Goal: Information Seeking & Learning: Learn about a topic

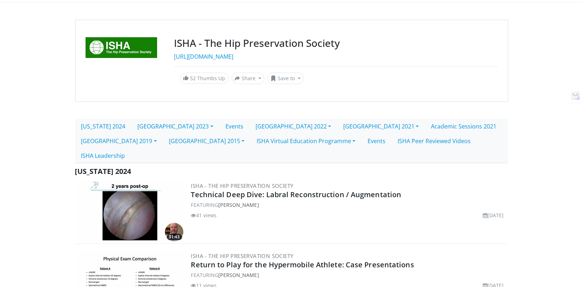
scroll to position [93, 0]
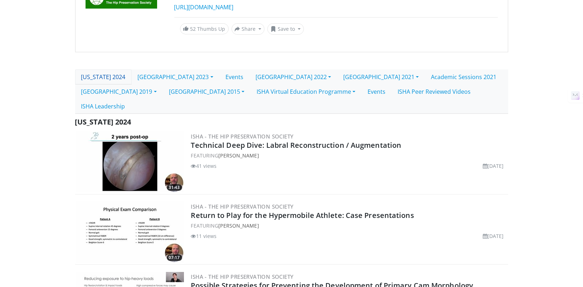
click at [127, 76] on link "[US_STATE] 2024" at bounding box center [103, 76] width 57 height 15
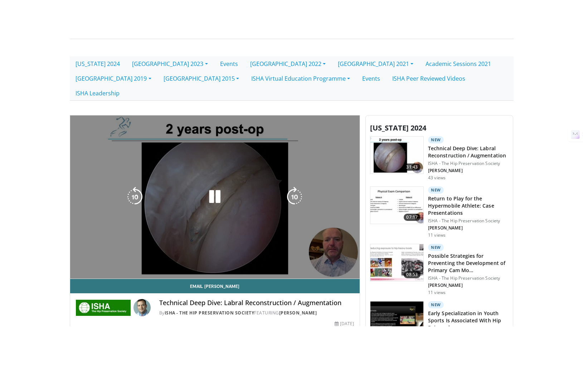
scroll to position [153, 0]
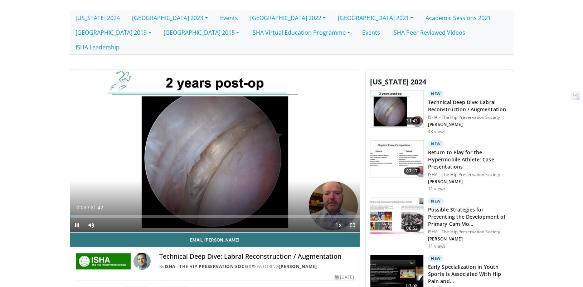
click at [355, 218] on span "Video Player" at bounding box center [353, 225] width 14 height 14
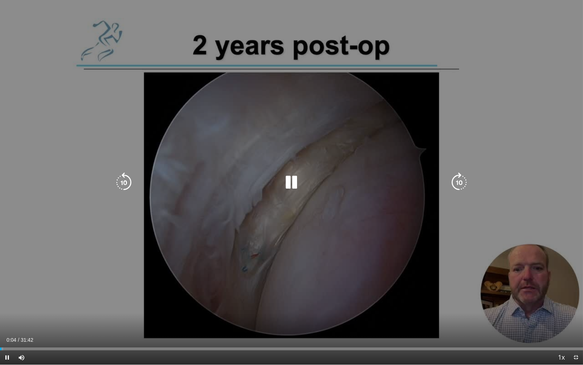
click at [458, 179] on icon "Video Player" at bounding box center [459, 182] width 20 height 20
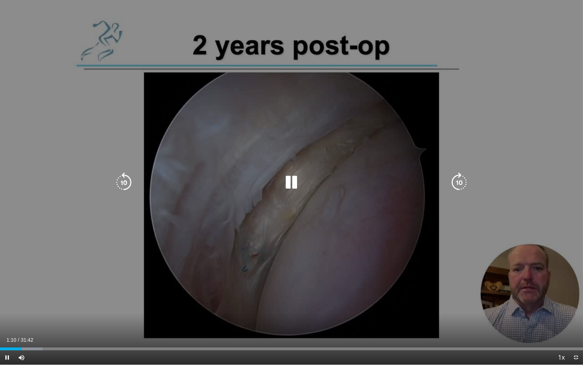
click at [458, 178] on icon "Video Player" at bounding box center [459, 182] width 20 height 20
click at [458, 179] on icon "Video Player" at bounding box center [459, 182] width 20 height 20
click at [295, 182] on icon "Video Player" at bounding box center [291, 182] width 20 height 20
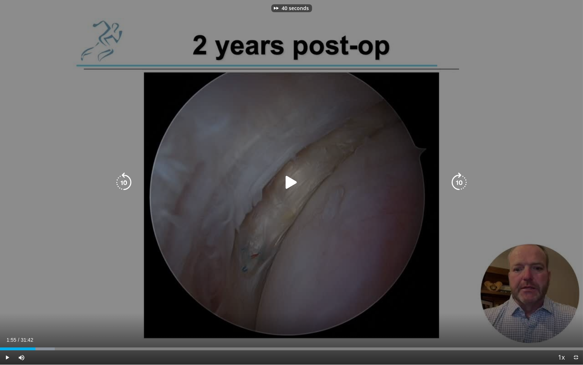
click at [295, 181] on icon "Video Player" at bounding box center [291, 182] width 20 height 20
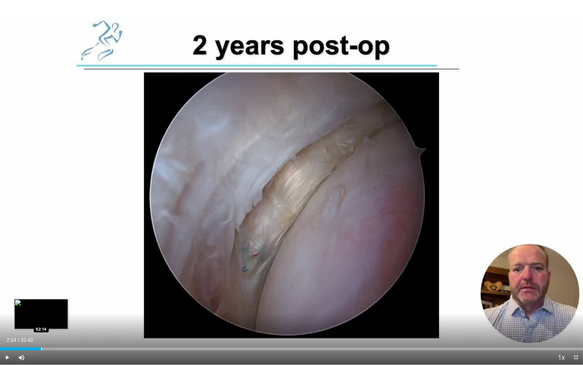
click at [41, 287] on div "Progress Bar" at bounding box center [41, 348] width 1 height 3
click at [48, 287] on div "Progress Bar" at bounding box center [48, 348] width 1 height 3
click at [53, 287] on div "Progress Bar" at bounding box center [53, 348] width 1 height 3
click at [53, 287] on div "40 seconds Tap to unmute" at bounding box center [291, 182] width 583 height 364
click at [63, 287] on div "Progress Bar" at bounding box center [63, 348] width 1 height 3
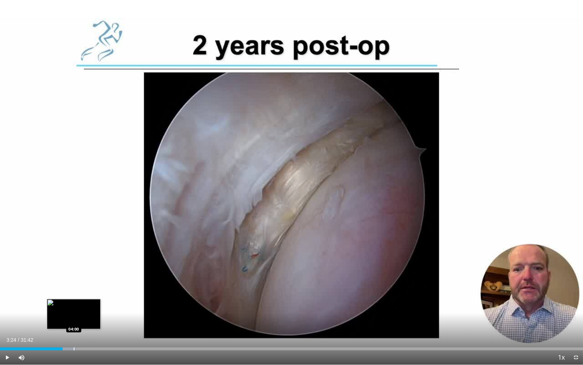
click at [74, 287] on div "Progress Bar" at bounding box center [74, 348] width 1 height 3
click at [68, 287] on div "Progress Bar" at bounding box center [68, 348] width 1 height 3
click at [4, 287] on span "Video Player" at bounding box center [7, 357] width 14 height 14
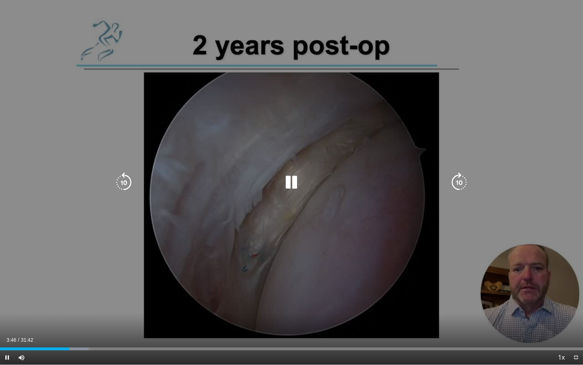
click at [453, 183] on icon "Video Player" at bounding box center [459, 182] width 20 height 20
click at [459, 180] on icon "Video Player" at bounding box center [459, 182] width 20 height 20
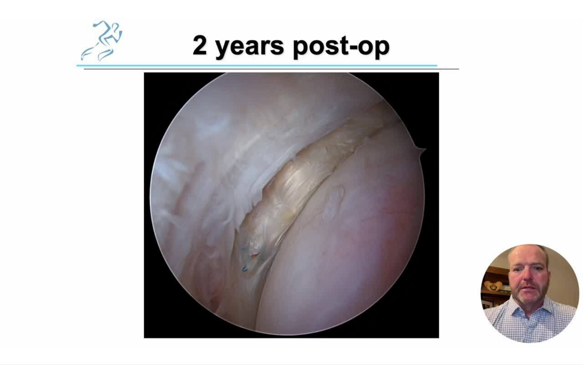
click at [459, 180] on div "20 seconds Tap to unmute" at bounding box center [291, 182] width 583 height 364
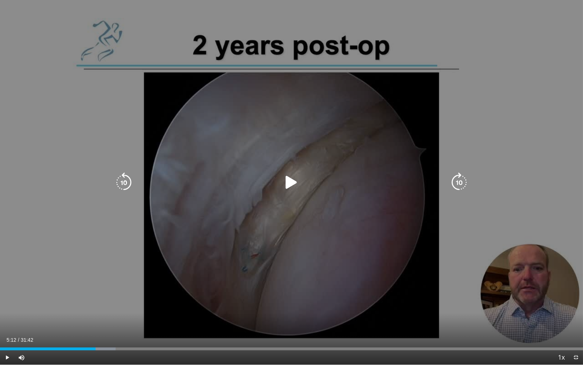
click at [295, 183] on icon "Video Player" at bounding box center [291, 182] width 20 height 20
click at [466, 178] on icon "Video Player" at bounding box center [459, 182] width 20 height 20
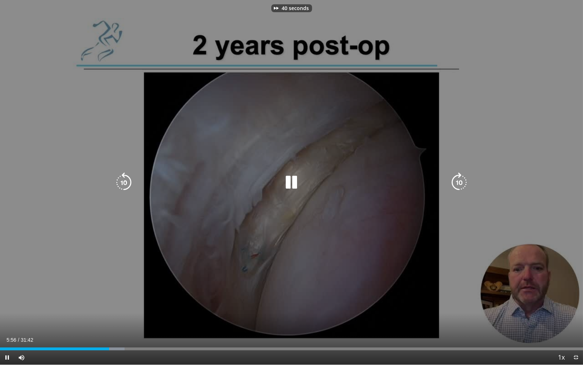
click at [466, 178] on icon "Video Player" at bounding box center [459, 182] width 20 height 20
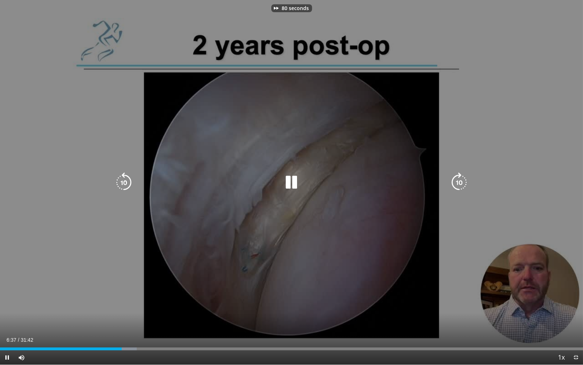
click at [466, 178] on icon "Video Player" at bounding box center [459, 182] width 20 height 20
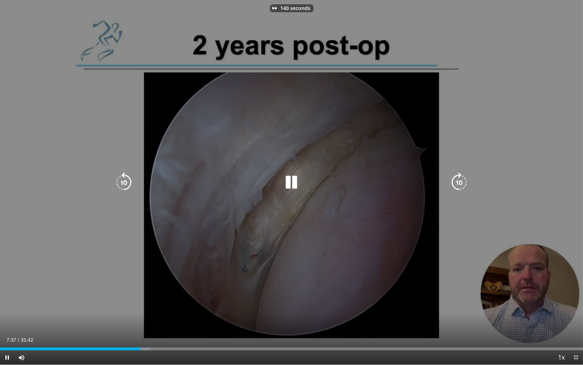
click at [466, 178] on icon "Video Player" at bounding box center [459, 182] width 20 height 20
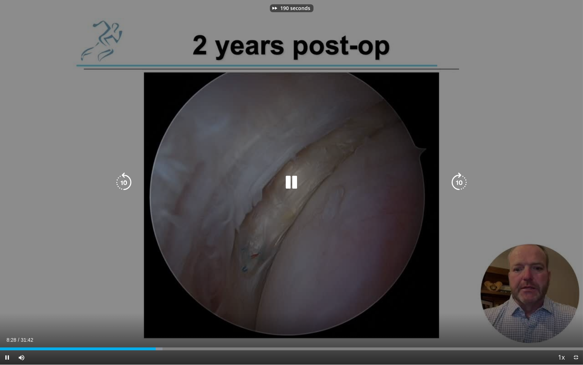
click at [466, 178] on icon "Video Player" at bounding box center [459, 182] width 20 height 20
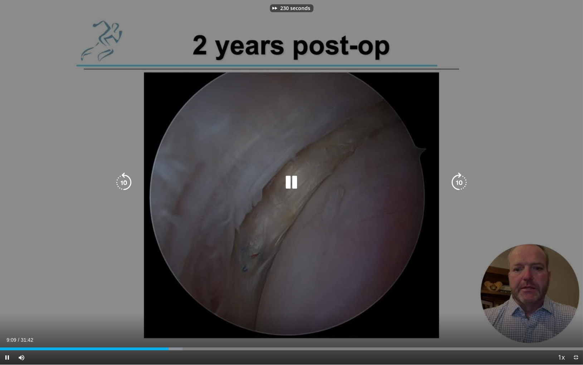
click at [466, 178] on icon "Video Player" at bounding box center [459, 182] width 20 height 20
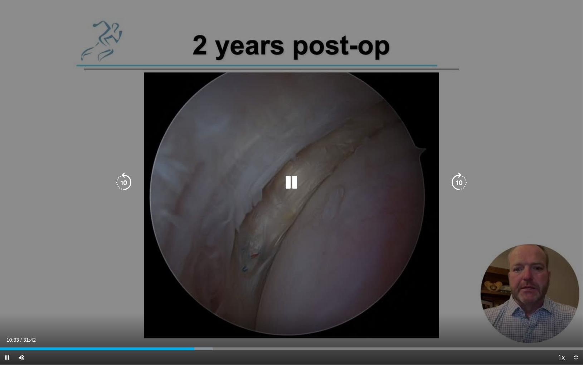
click at [465, 174] on icon "Video Player" at bounding box center [459, 182] width 20 height 20
click at [464, 183] on icon "Video Player" at bounding box center [459, 182] width 20 height 20
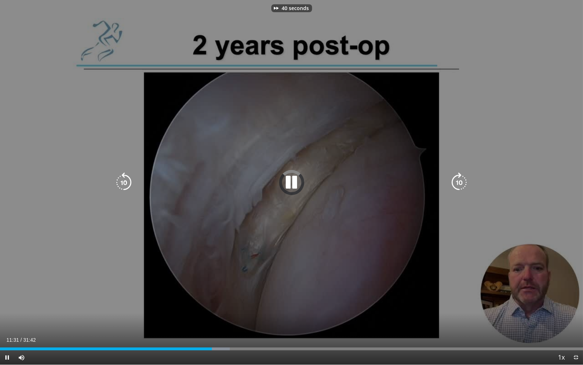
click at [464, 183] on icon "Video Player" at bounding box center [459, 182] width 20 height 20
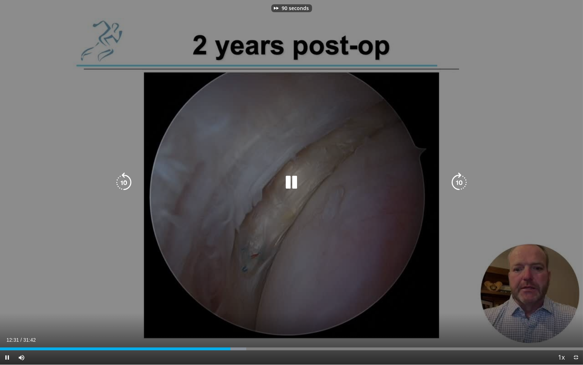
click at [464, 183] on icon "Video Player" at bounding box center [459, 182] width 20 height 20
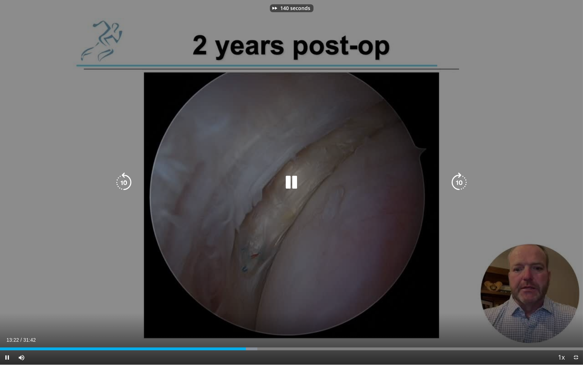
click at [464, 183] on icon "Video Player" at bounding box center [459, 182] width 20 height 20
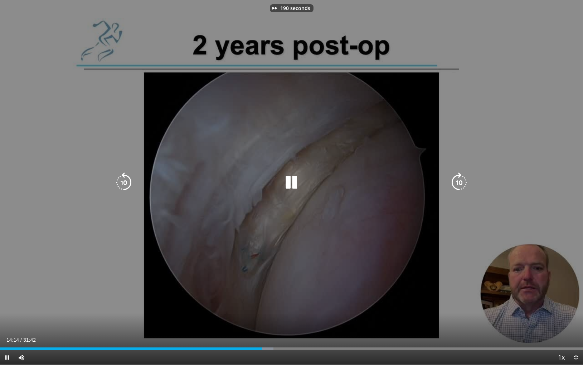
click at [464, 183] on icon "Video Player" at bounding box center [459, 182] width 20 height 20
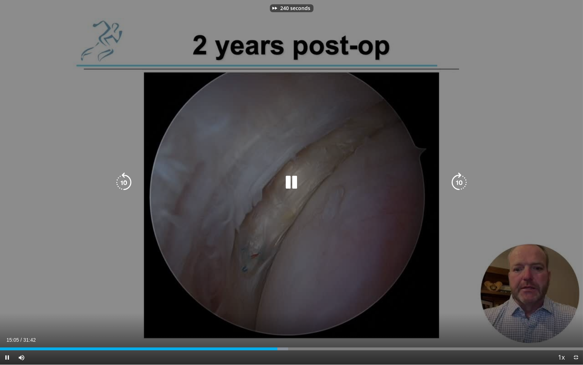
click at [464, 183] on icon "Video Player" at bounding box center [459, 182] width 20 height 20
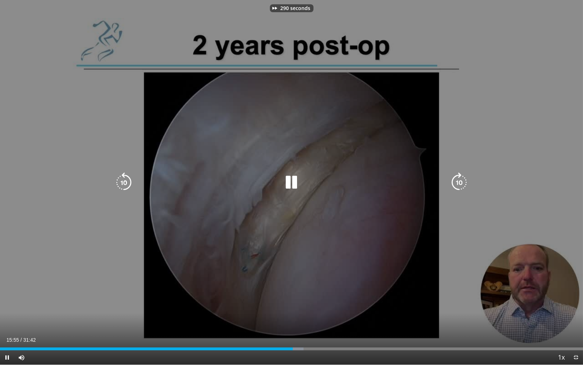
click at [464, 183] on icon "Video Player" at bounding box center [459, 182] width 20 height 20
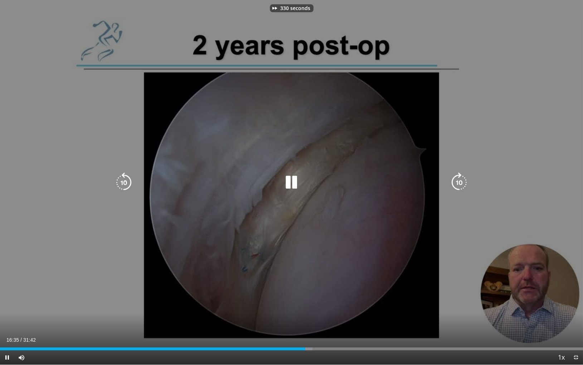
click at [464, 183] on icon "Video Player" at bounding box center [459, 182] width 20 height 20
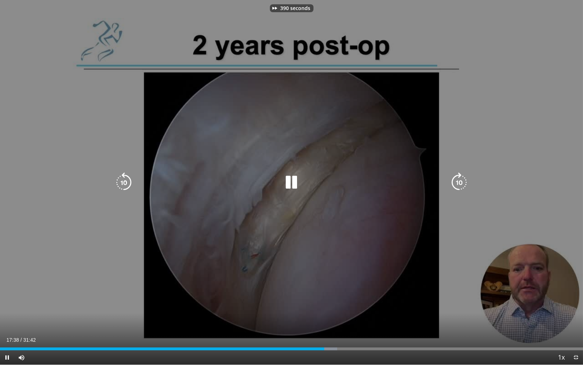
click at [464, 183] on icon "Video Player" at bounding box center [459, 182] width 20 height 20
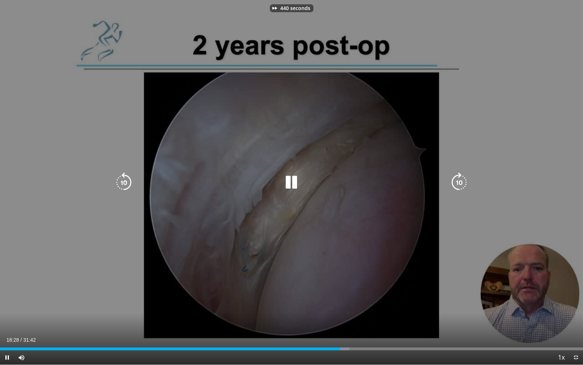
click at [464, 183] on icon "Video Player" at bounding box center [459, 182] width 20 height 20
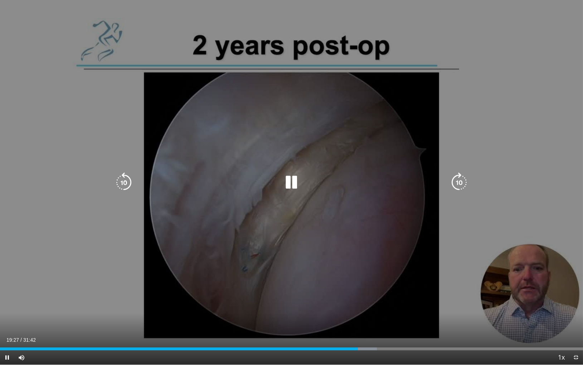
click at [457, 175] on icon "Video Player" at bounding box center [459, 182] width 20 height 20
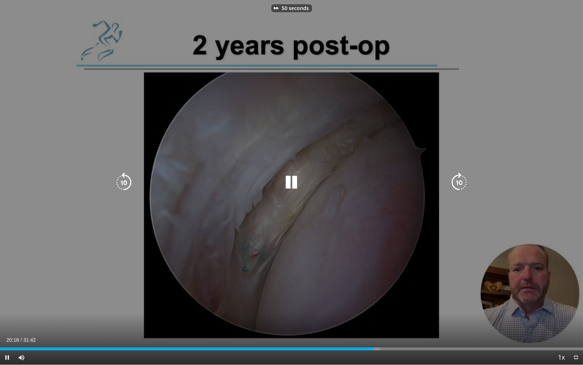
click at [457, 175] on icon "Video Player" at bounding box center [459, 182] width 20 height 20
click at [455, 175] on icon "Video Player" at bounding box center [459, 182] width 20 height 20
click at [457, 184] on icon "Video Player" at bounding box center [459, 182] width 20 height 20
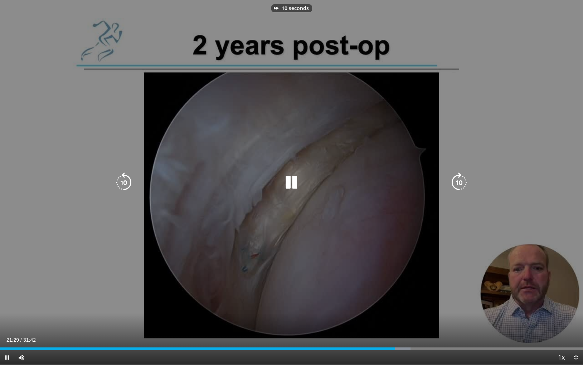
click at [457, 184] on icon "Video Player" at bounding box center [459, 182] width 20 height 20
click at [459, 179] on icon "Video Player" at bounding box center [459, 182] width 20 height 20
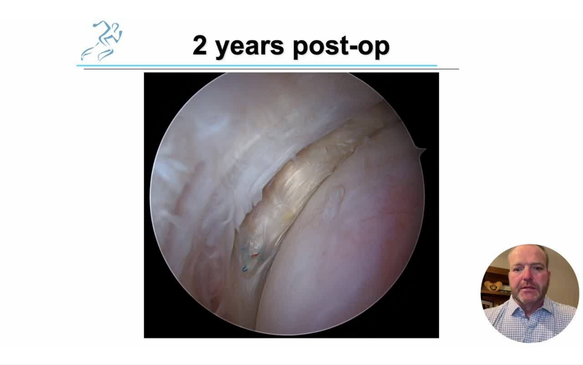
click at [455, 267] on div "30 seconds Tap to unmute" at bounding box center [291, 182] width 583 height 364
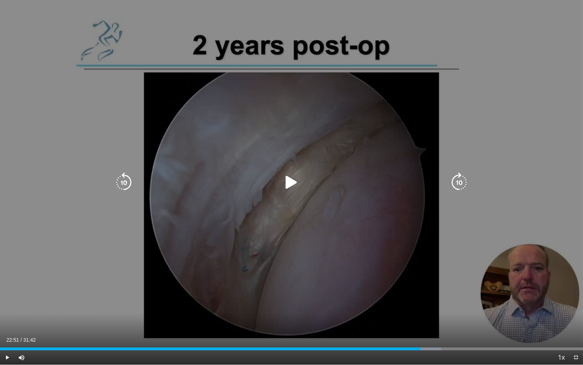
click at [292, 184] on icon "Video Player" at bounding box center [291, 182] width 20 height 20
click at [456, 179] on icon "Video Player" at bounding box center [459, 182] width 20 height 20
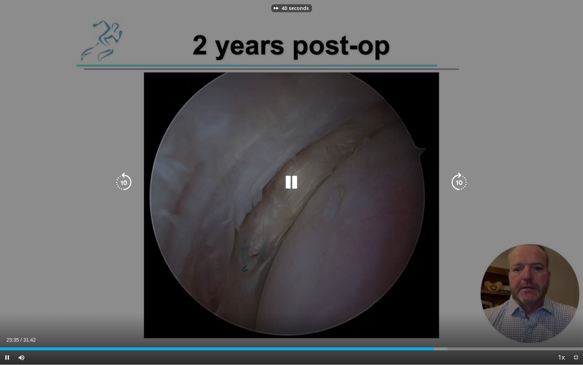
click at [456, 179] on icon "Video Player" at bounding box center [459, 182] width 20 height 20
click at [460, 179] on icon "Video Player" at bounding box center [459, 182] width 20 height 20
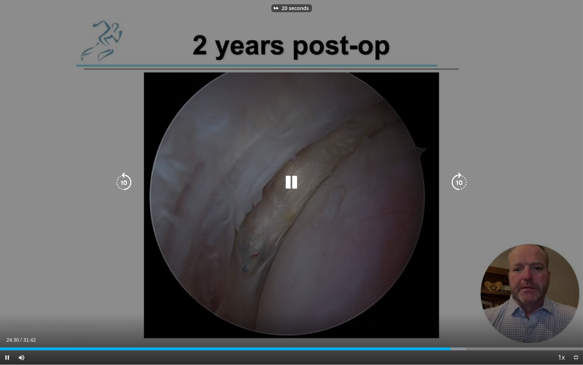
click at [460, 179] on icon "Video Player" at bounding box center [459, 182] width 20 height 20
click at [462, 178] on icon "Video Player" at bounding box center [459, 182] width 20 height 20
click at [460, 181] on icon "Video Player" at bounding box center [459, 182] width 20 height 20
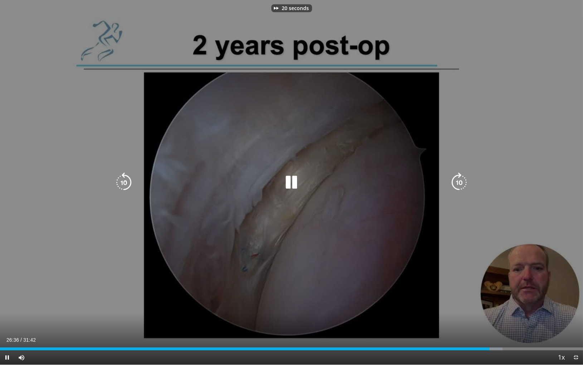
click at [460, 181] on icon "Video Player" at bounding box center [459, 182] width 20 height 20
click at [125, 176] on icon "Video Player" at bounding box center [124, 182] width 20 height 20
click at [465, 181] on icon "Video Player" at bounding box center [459, 182] width 20 height 20
click at [463, 181] on icon "Video Player" at bounding box center [459, 182] width 20 height 20
click at [461, 182] on icon "Video Player" at bounding box center [459, 182] width 20 height 20
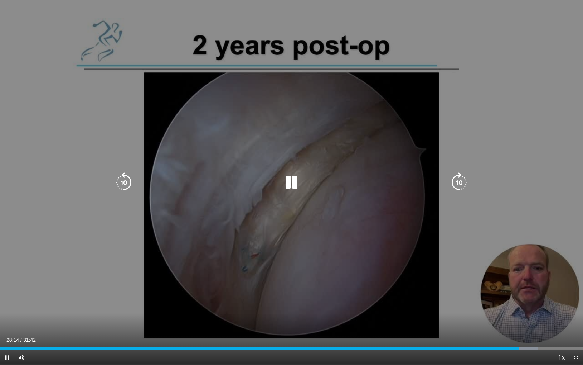
click at [462, 177] on icon "Video Player" at bounding box center [459, 182] width 20 height 20
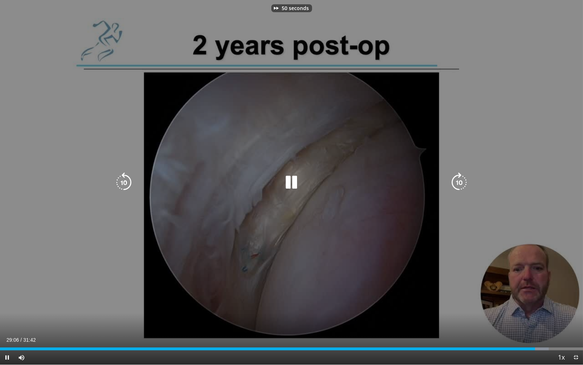
click at [462, 177] on icon "Video Player" at bounding box center [459, 182] width 20 height 20
click at [459, 181] on icon "Video Player" at bounding box center [459, 182] width 20 height 20
click at [460, 172] on div "20 seconds Tap to unmute" at bounding box center [291, 182] width 583 height 364
click at [460, 178] on icon "Video Player" at bounding box center [459, 182] width 20 height 20
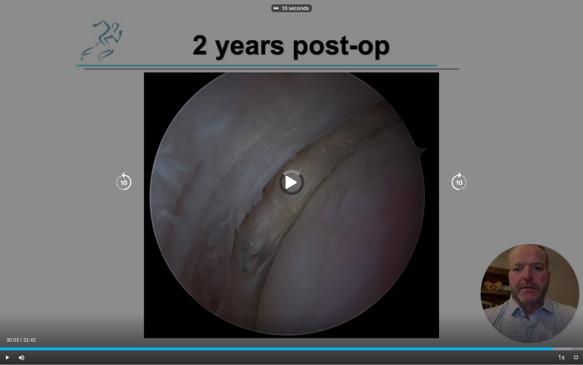
click at [460, 178] on icon "Video Player" at bounding box center [459, 182] width 20 height 20
click at [293, 180] on icon "Video Player" at bounding box center [291, 182] width 20 height 20
click at [455, 177] on icon "Video Player" at bounding box center [459, 182] width 20 height 20
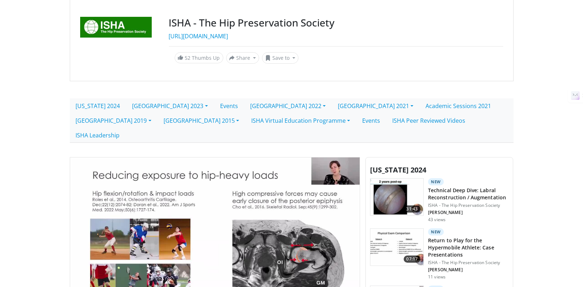
scroll to position [111, 0]
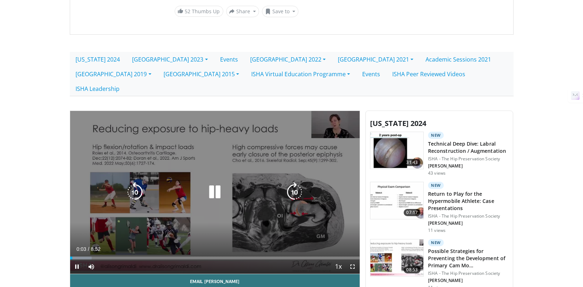
click at [209, 182] on icon "Video Player" at bounding box center [215, 192] width 20 height 20
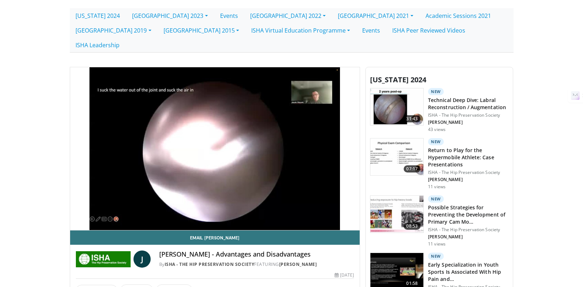
scroll to position [162, 0]
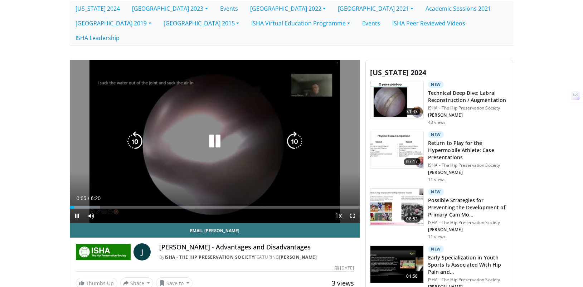
click at [297, 131] on icon "Video Player" at bounding box center [295, 141] width 20 height 20
click at [292, 131] on icon "Video Player" at bounding box center [295, 141] width 20 height 20
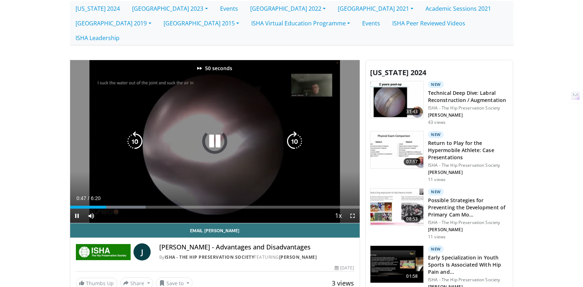
click at [292, 131] on icon "Video Player" at bounding box center [295, 141] width 20 height 20
click at [297, 131] on icon "Video Player" at bounding box center [295, 141] width 20 height 20
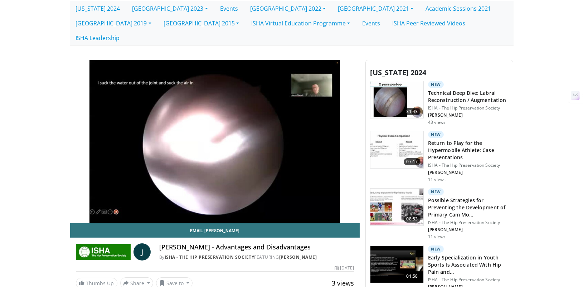
click at [297, 124] on div "40 seconds Tap to unmute" at bounding box center [215, 141] width 290 height 163
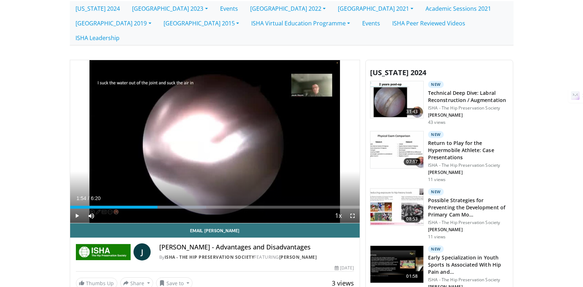
click at [297, 124] on div "40 seconds Tap to unmute" at bounding box center [215, 141] width 290 height 163
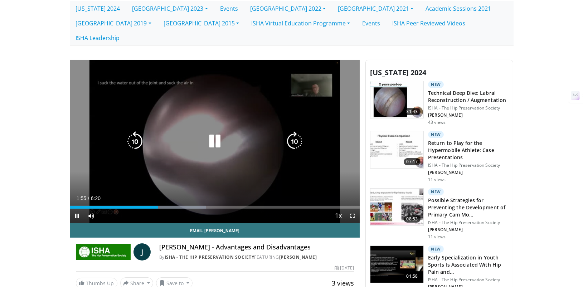
click at [294, 131] on icon "Video Player" at bounding box center [295, 141] width 20 height 20
click at [292, 131] on icon "Video Player" at bounding box center [295, 141] width 20 height 20
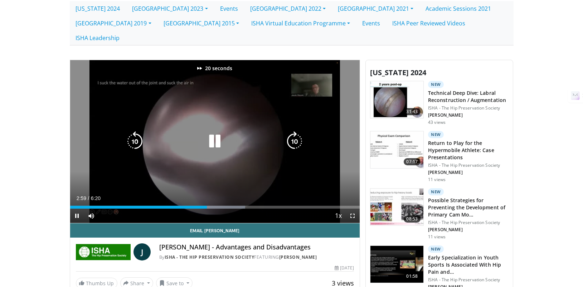
click at [292, 131] on icon "Video Player" at bounding box center [295, 141] width 20 height 20
click at [293, 131] on icon "Video Player" at bounding box center [295, 141] width 20 height 20
click at [295, 131] on icon "Video Player" at bounding box center [295, 141] width 20 height 20
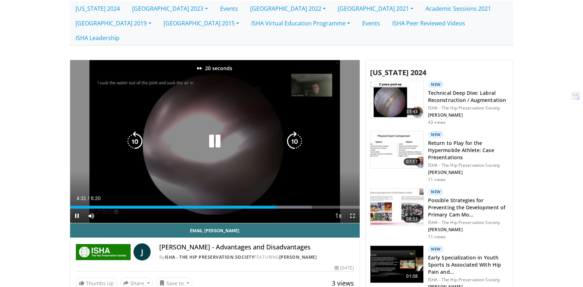
click at [295, 131] on icon "Video Player" at bounding box center [295, 141] width 20 height 20
click at [300, 131] on icon "Video Player" at bounding box center [295, 141] width 20 height 20
click at [293, 131] on icon "Video Player" at bounding box center [295, 141] width 20 height 20
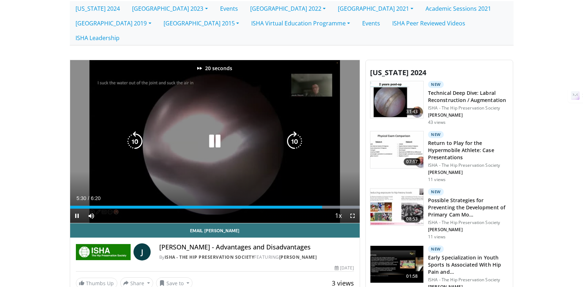
click at [293, 131] on icon "Video Player" at bounding box center [295, 141] width 20 height 20
click at [297, 131] on icon "Video Player" at bounding box center [295, 141] width 20 height 20
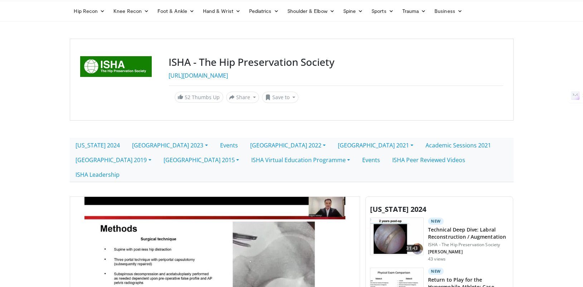
scroll to position [157, 0]
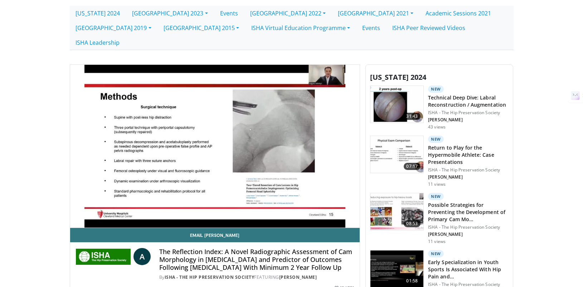
click at [297, 131] on div "10 seconds Tap to unmute" at bounding box center [215, 146] width 290 height 163
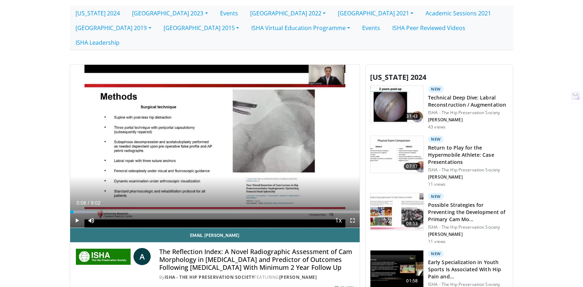
click at [297, 131] on div "10 seconds Tap to unmute" at bounding box center [215, 146] width 290 height 163
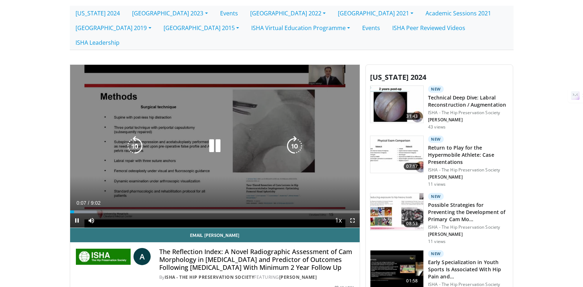
click at [297, 136] on icon "Video Player" at bounding box center [295, 146] width 20 height 20
click at [298, 136] on icon "Video Player" at bounding box center [295, 146] width 20 height 20
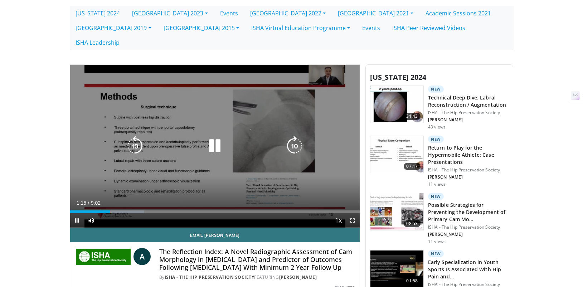
click at [294, 136] on icon "Video Player" at bounding box center [295, 146] width 20 height 20
click at [295, 136] on icon "Video Player" at bounding box center [295, 146] width 20 height 20
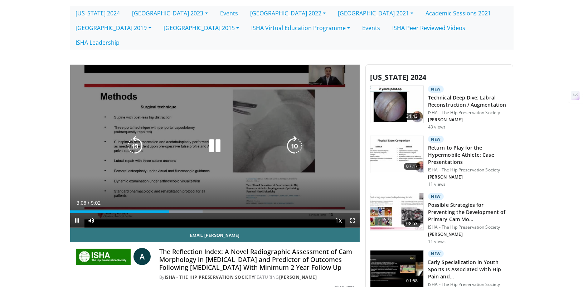
click at [300, 136] on icon "Video Player" at bounding box center [295, 146] width 20 height 20
click at [293, 136] on icon "Video Player" at bounding box center [295, 146] width 20 height 20
click at [295, 136] on icon "Video Player" at bounding box center [295, 146] width 20 height 20
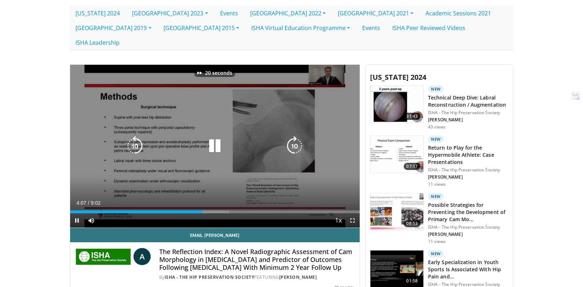
click at [295, 136] on icon "Video Player" at bounding box center [295, 146] width 20 height 20
click at [299, 136] on icon "Video Player" at bounding box center [295, 146] width 20 height 20
click at [294, 136] on icon "Video Player" at bounding box center [295, 146] width 20 height 20
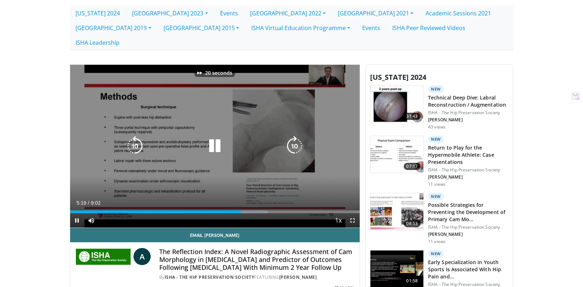
click at [294, 136] on icon "Video Player" at bounding box center [295, 146] width 20 height 20
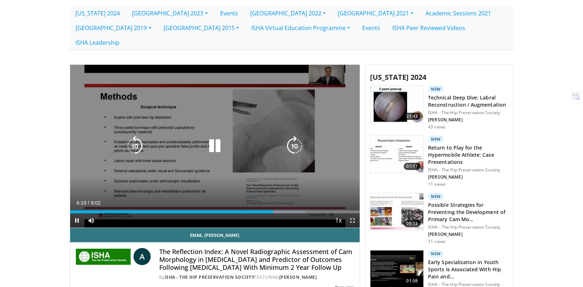
click at [292, 136] on icon "Video Player" at bounding box center [295, 146] width 20 height 20
click at [291, 136] on icon "Video Player" at bounding box center [295, 146] width 20 height 20
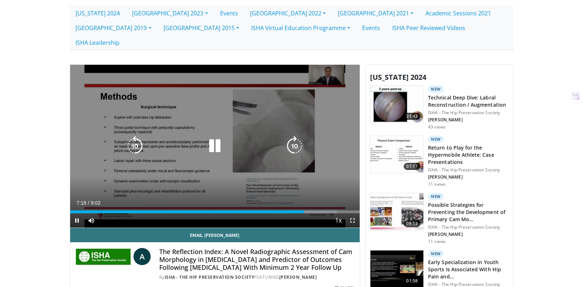
click at [295, 136] on icon "Video Player" at bounding box center [295, 146] width 20 height 20
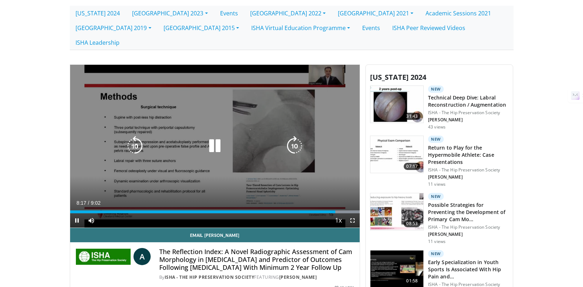
click at [294, 136] on icon "Video Player" at bounding box center [295, 146] width 20 height 20
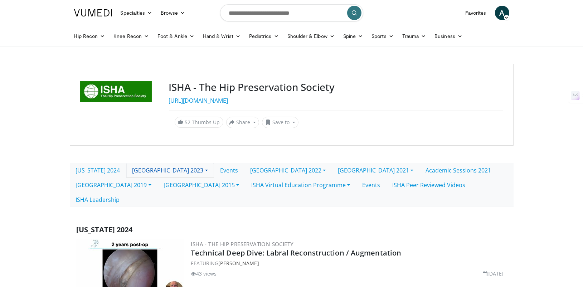
click at [168, 166] on link "[GEOGRAPHIC_DATA] 2023" at bounding box center [170, 170] width 88 height 15
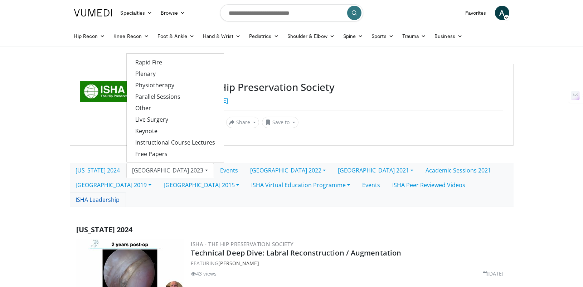
click at [126, 192] on link "ISHA Leadership" at bounding box center [98, 199] width 56 height 15
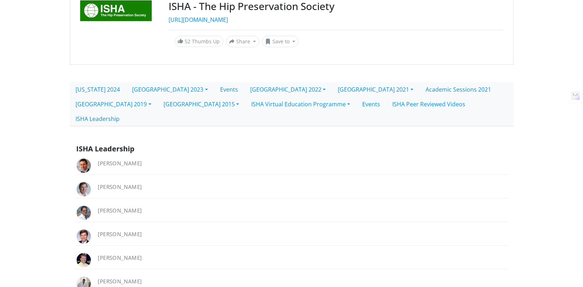
scroll to position [135, 0]
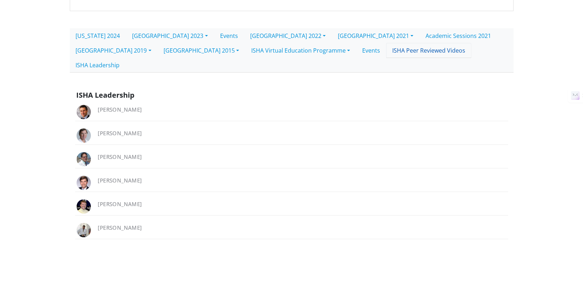
click at [386, 52] on link "ISHA Peer Reviewed Videos" at bounding box center [428, 50] width 85 height 15
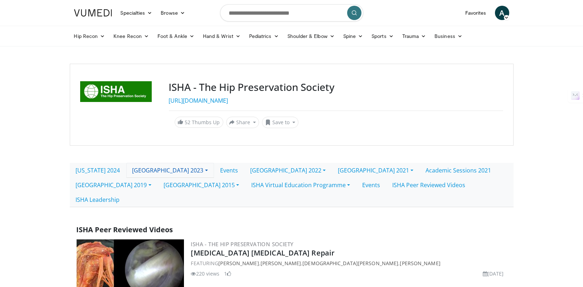
click at [146, 171] on link "[GEOGRAPHIC_DATA] 2023" at bounding box center [170, 170] width 88 height 15
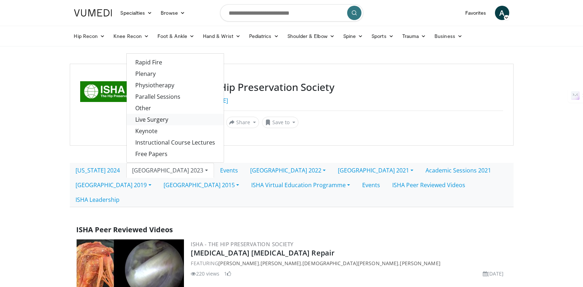
click at [179, 117] on link "Live Surgery" at bounding box center [175, 119] width 97 height 11
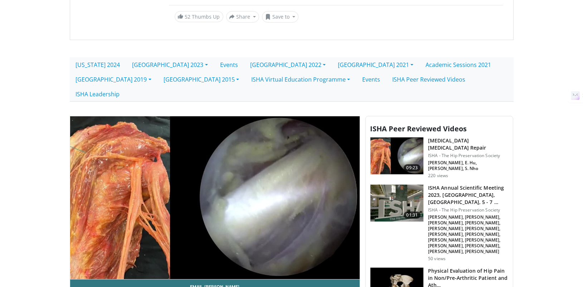
scroll to position [111, 0]
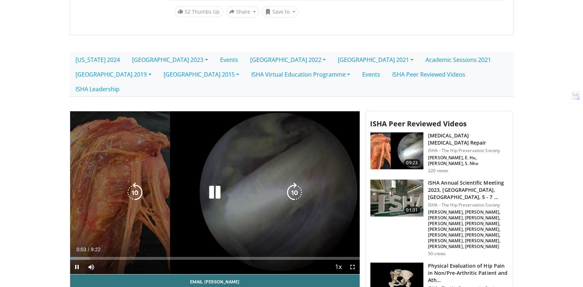
click at [294, 183] on icon "Video Player" at bounding box center [295, 193] width 20 height 20
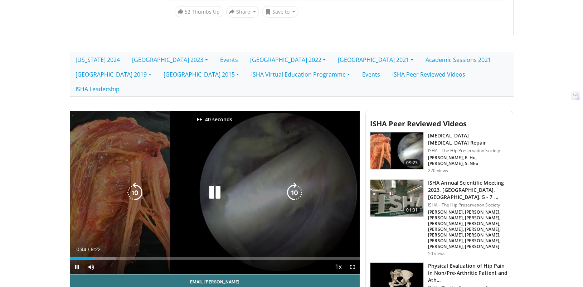
click at [294, 183] on icon "Video Player" at bounding box center [295, 193] width 20 height 20
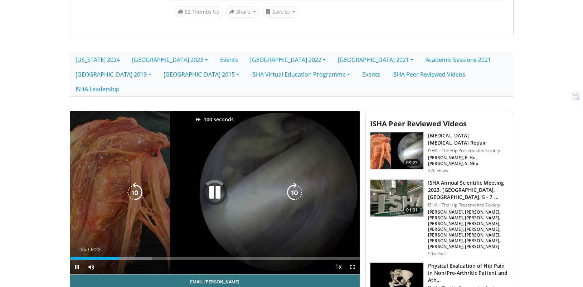
click at [294, 183] on icon "Video Player" at bounding box center [295, 193] width 20 height 20
click at [291, 183] on icon "Video Player" at bounding box center [295, 193] width 20 height 20
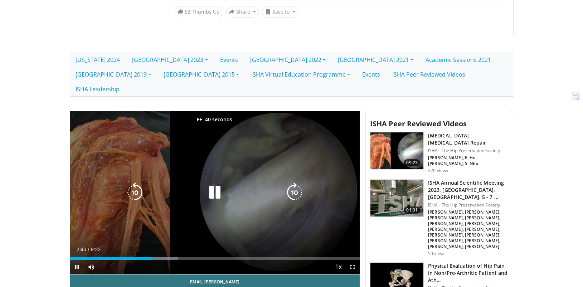
click at [291, 183] on icon "Video Player" at bounding box center [295, 193] width 20 height 20
click at [135, 183] on icon "Video Player" at bounding box center [135, 193] width 20 height 20
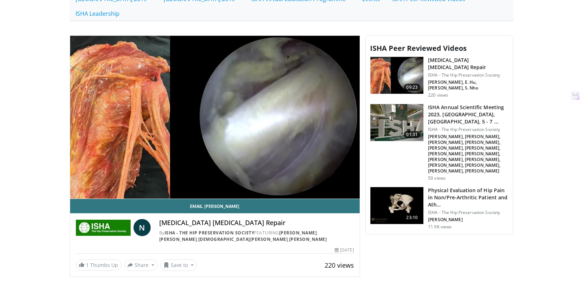
scroll to position [185, 0]
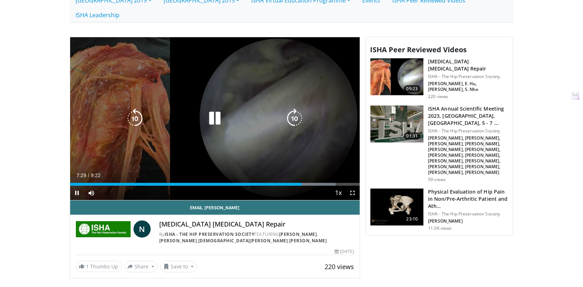
click at [295, 108] on icon "Video Player" at bounding box center [295, 118] width 20 height 20
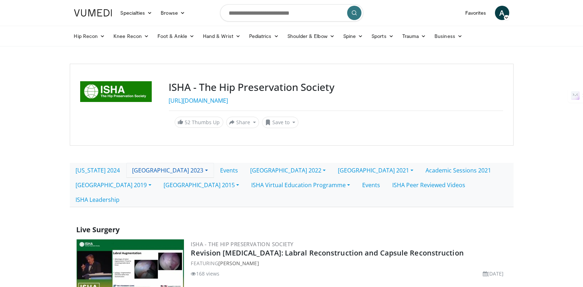
click at [156, 172] on link "[GEOGRAPHIC_DATA] 2023" at bounding box center [170, 170] width 88 height 15
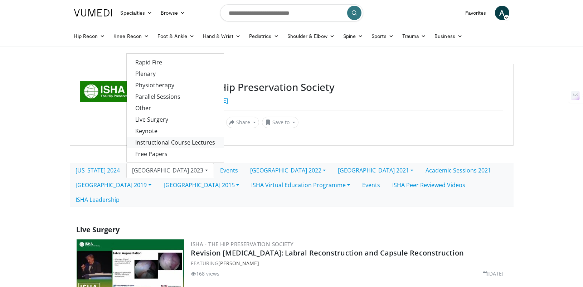
click at [165, 144] on link "Instructional Course Lectures" at bounding box center [175, 142] width 97 height 11
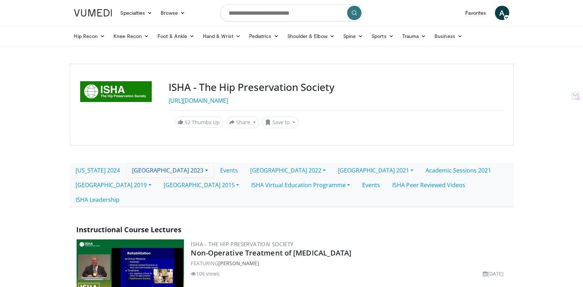
click at [160, 169] on link "[GEOGRAPHIC_DATA] 2023" at bounding box center [170, 170] width 88 height 15
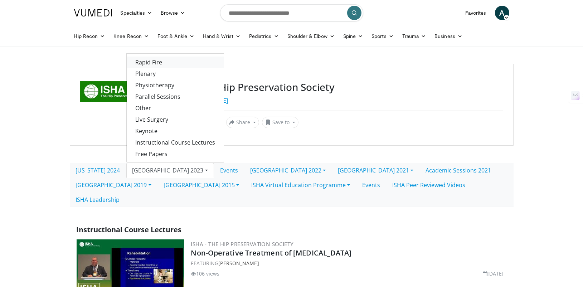
click at [164, 67] on link "Rapid Fire" at bounding box center [175, 62] width 97 height 11
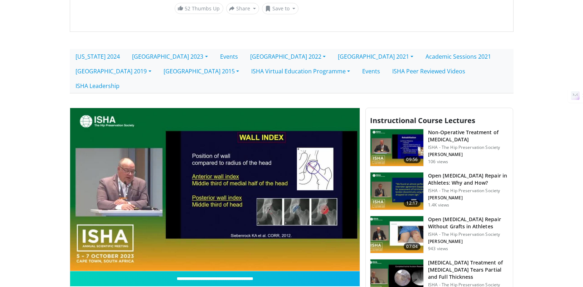
scroll to position [120, 0]
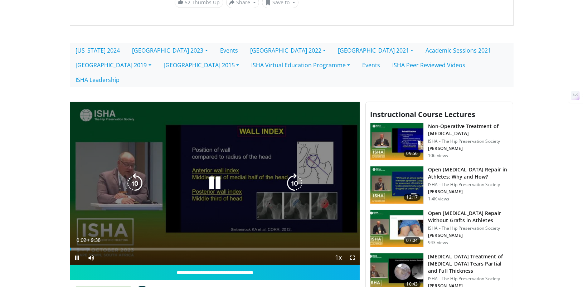
click at [293, 173] on icon "Video Player" at bounding box center [295, 183] width 20 height 20
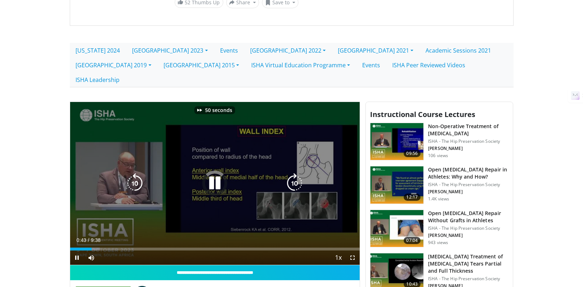
click at [293, 173] on icon "Video Player" at bounding box center [295, 183] width 20 height 20
click at [190, 208] on div "90 seconds Tap to unmute" at bounding box center [215, 183] width 290 height 163
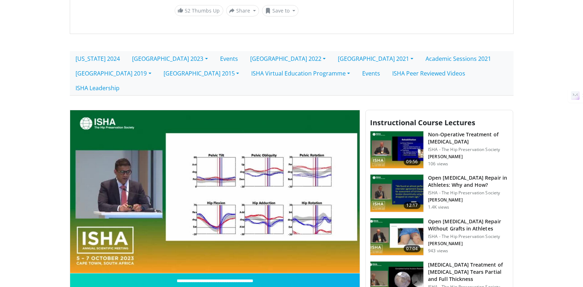
scroll to position [115, 0]
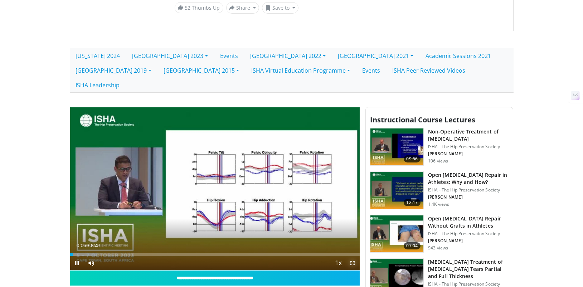
click at [353, 256] on span "Video Player" at bounding box center [353, 263] width 14 height 14
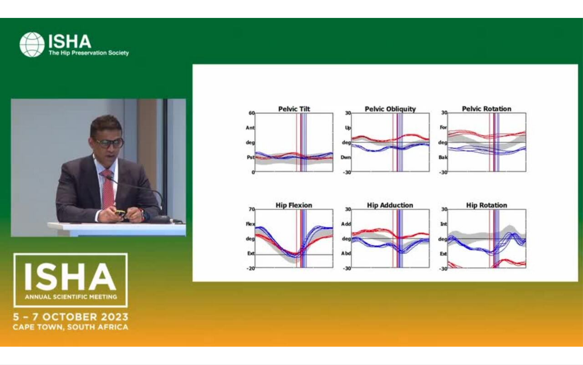
click at [335, 113] on div "10 seconds Tap to unmute" at bounding box center [291, 182] width 583 height 364
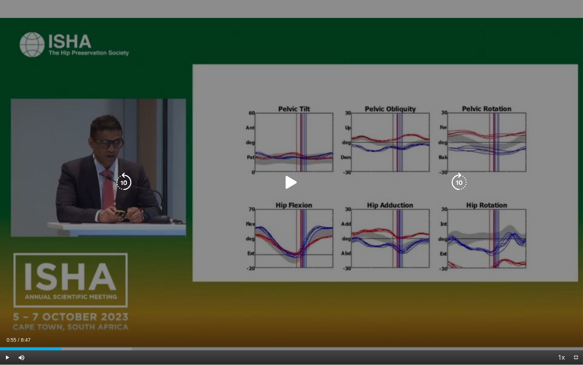
click at [300, 139] on div "10 seconds Tap to unmute" at bounding box center [291, 182] width 583 height 364
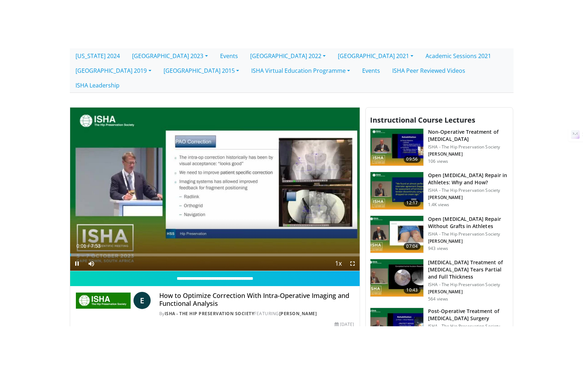
scroll to position [154, 0]
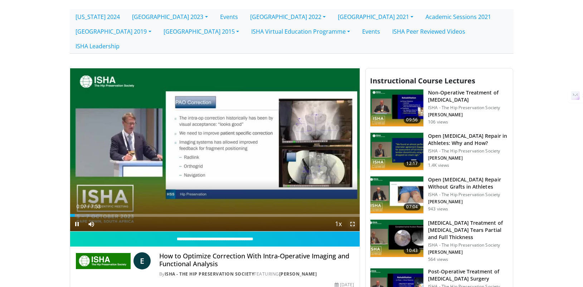
click at [352, 217] on span "Video Player" at bounding box center [353, 224] width 14 height 14
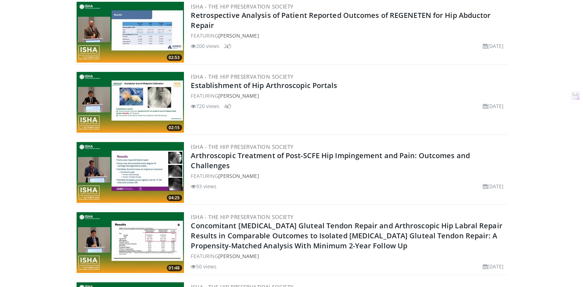
scroll to position [221, 0]
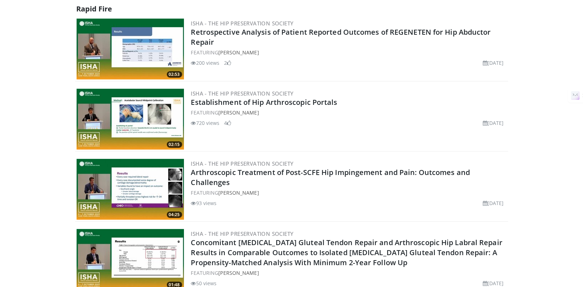
click at [149, 98] on img at bounding box center [130, 119] width 107 height 61
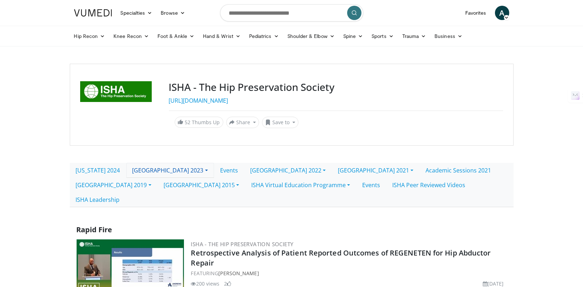
click at [172, 174] on link "[GEOGRAPHIC_DATA] 2023" at bounding box center [170, 170] width 88 height 15
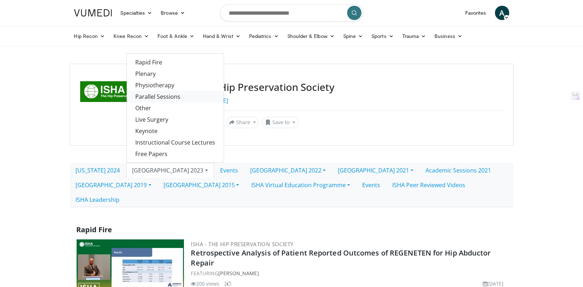
click at [175, 98] on link "Parallel Sessions" at bounding box center [175, 96] width 97 height 11
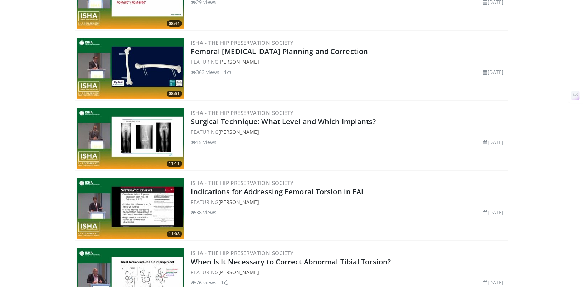
scroll to position [342, 0]
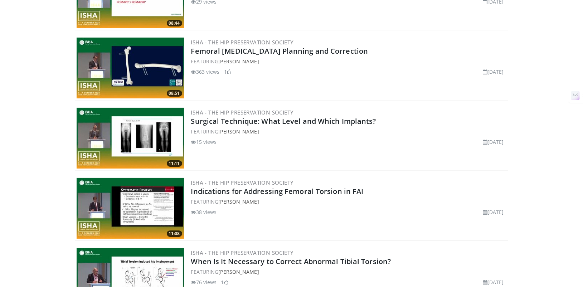
click at [155, 38] on img at bounding box center [130, 68] width 107 height 61
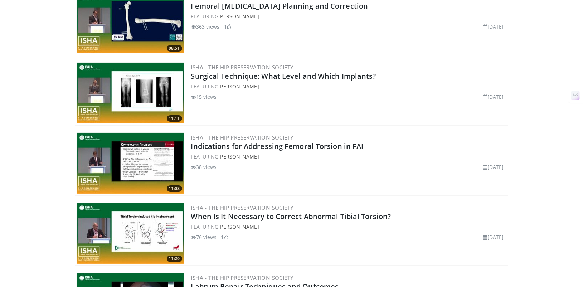
scroll to position [429, 0]
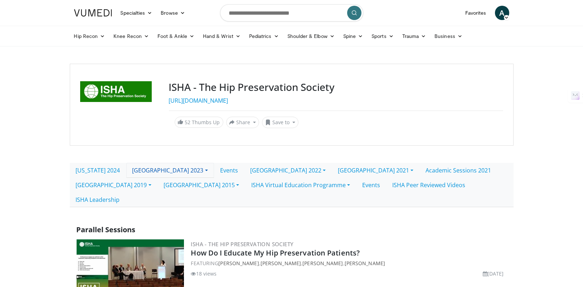
click at [169, 171] on link "[GEOGRAPHIC_DATA] 2023" at bounding box center [170, 170] width 88 height 15
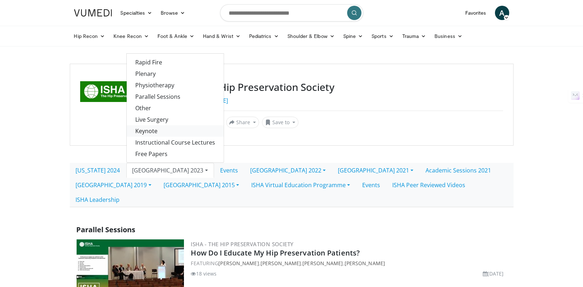
click at [173, 135] on link "Keynote" at bounding box center [175, 130] width 97 height 11
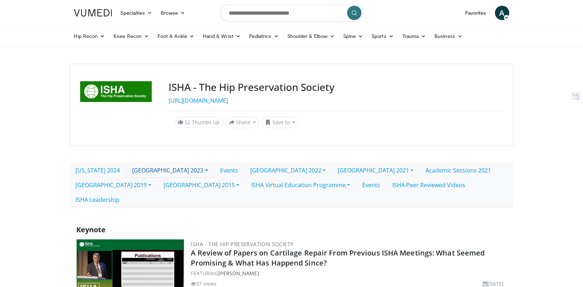
click at [178, 164] on link "[GEOGRAPHIC_DATA] 2023" at bounding box center [170, 170] width 88 height 15
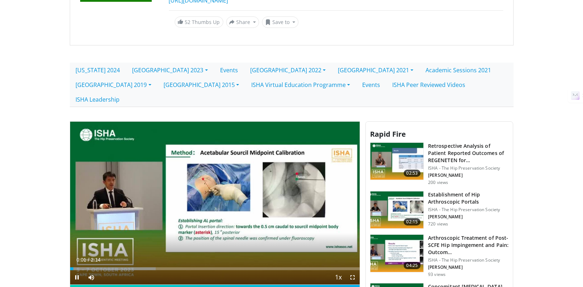
scroll to position [111, 0]
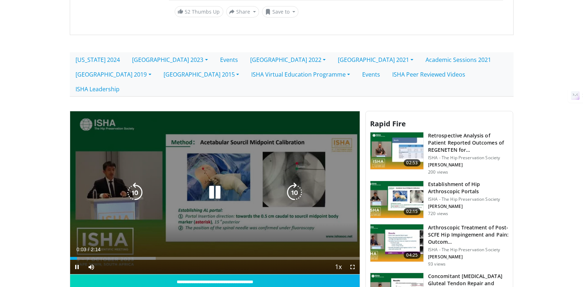
click at [207, 183] on icon "Video Player" at bounding box center [215, 193] width 20 height 20
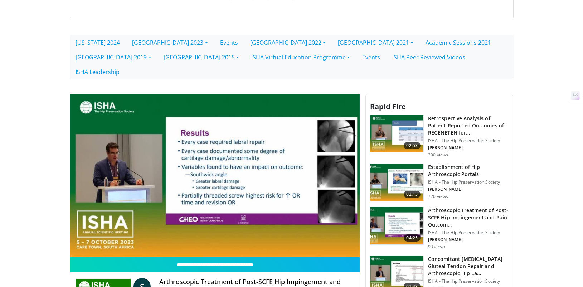
scroll to position [134, 0]
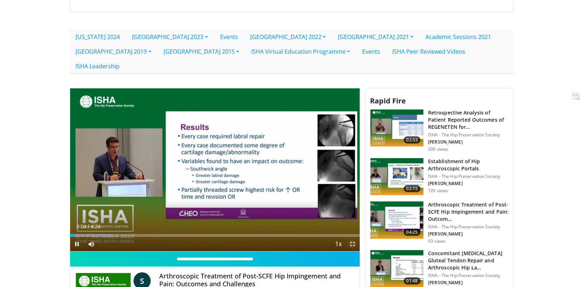
click at [349, 237] on span "Video Player" at bounding box center [353, 244] width 14 height 14
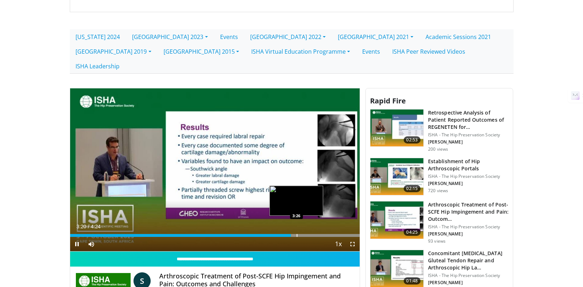
click at [297, 234] on div "Progress Bar" at bounding box center [297, 235] width 1 height 3
click at [309, 234] on div "Progress Bar" at bounding box center [309, 235] width 1 height 3
click at [352, 237] on span "Video Player" at bounding box center [353, 244] width 14 height 14
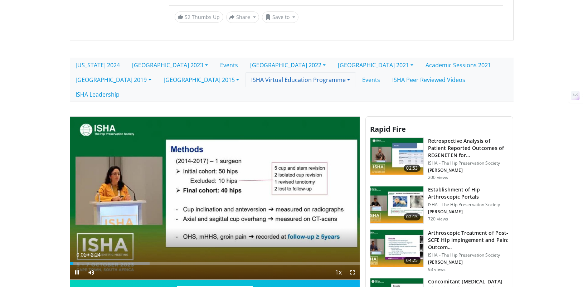
scroll to position [123, 0]
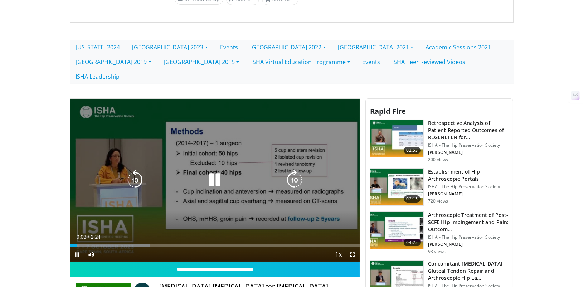
click at [289, 170] on icon "Video Player" at bounding box center [295, 180] width 20 height 20
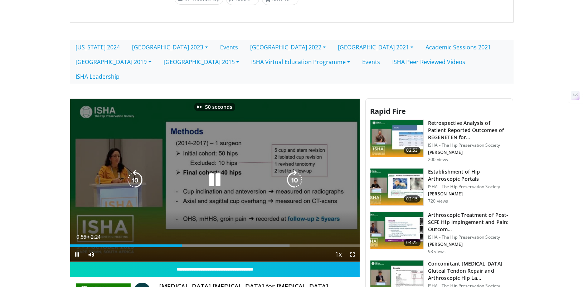
click at [289, 170] on icon "Video Player" at bounding box center [295, 180] width 20 height 20
click at [295, 170] on icon "Video Player" at bounding box center [295, 180] width 20 height 20
click at [298, 170] on icon "Video Player" at bounding box center [295, 180] width 20 height 20
click at [297, 170] on icon "Video Player" at bounding box center [295, 180] width 20 height 20
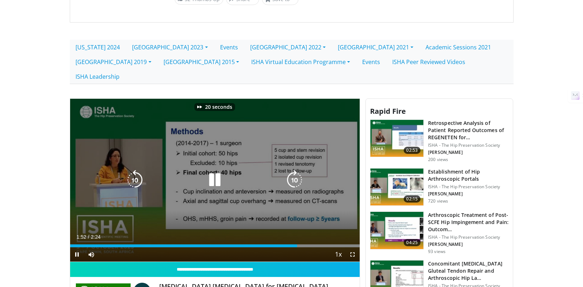
click at [297, 170] on icon "Video Player" at bounding box center [295, 180] width 20 height 20
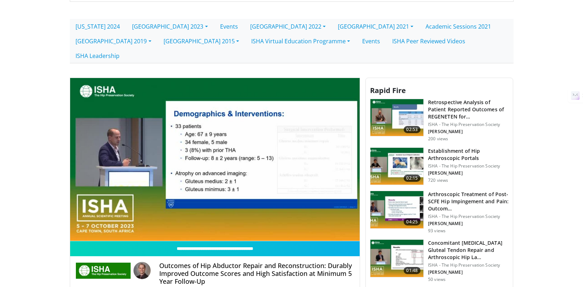
scroll to position [151, 0]
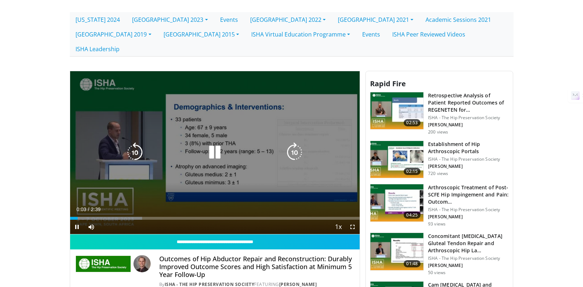
click at [134, 143] on icon "Video Player" at bounding box center [135, 153] width 20 height 20
click at [214, 143] on icon "Video Player" at bounding box center [215, 153] width 20 height 20
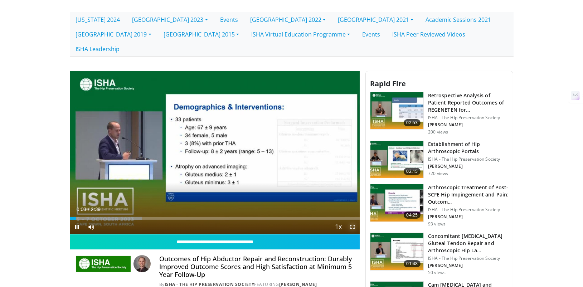
click at [349, 220] on span "Video Player" at bounding box center [353, 227] width 14 height 14
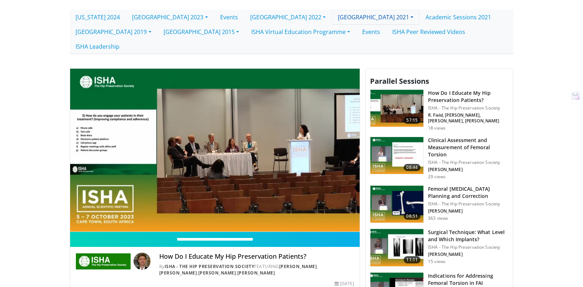
scroll to position [211, 0]
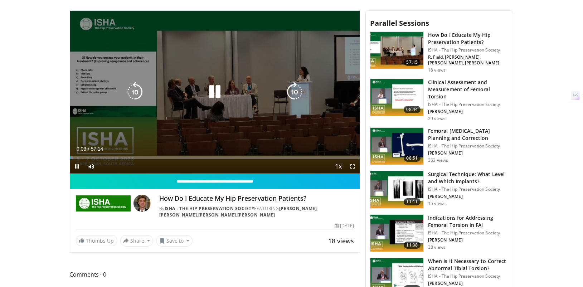
click at [300, 82] on icon "Video Player" at bounding box center [295, 92] width 20 height 20
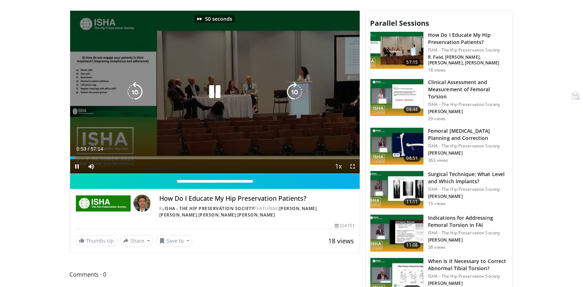
click at [300, 82] on icon "Video Player" at bounding box center [295, 92] width 20 height 20
click at [257, 85] on div "Video Player" at bounding box center [215, 92] width 174 height 14
click at [221, 82] on icon "Video Player" at bounding box center [215, 92] width 20 height 20
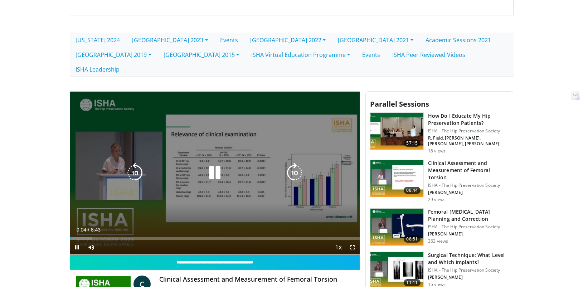
scroll to position [140, 0]
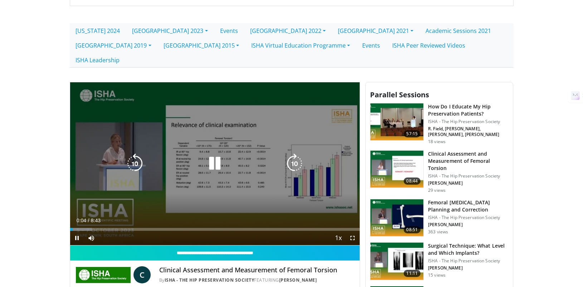
click at [295, 154] on icon "Video Player" at bounding box center [295, 164] width 20 height 20
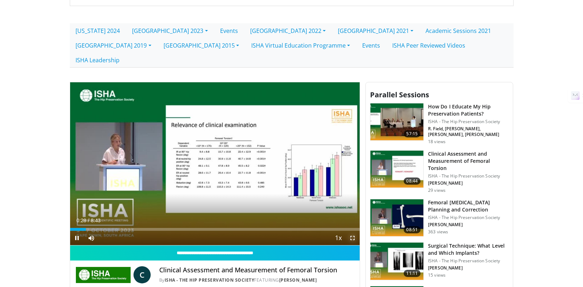
click at [352, 231] on span "Video Player" at bounding box center [353, 238] width 14 height 14
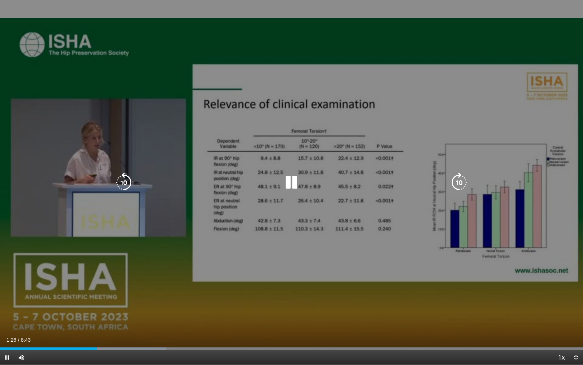
click at [459, 178] on icon "Video Player" at bounding box center [459, 182] width 20 height 20
click at [459, 179] on icon "Video Player" at bounding box center [459, 182] width 20 height 20
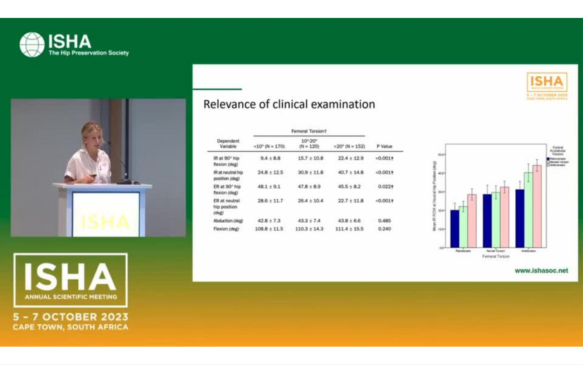
click at [459, 179] on div "10 seconds Tap to unmute" at bounding box center [291, 182] width 583 height 364
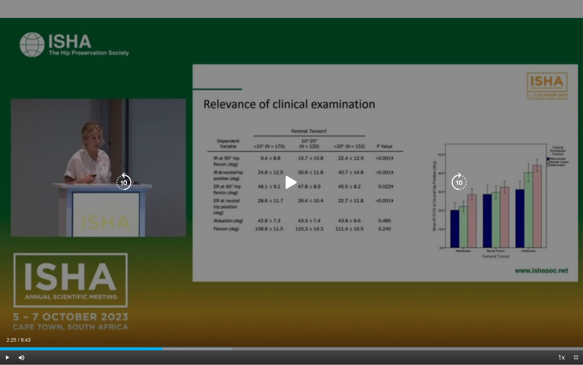
click at [457, 179] on icon "Video Player" at bounding box center [459, 182] width 20 height 20
click at [291, 181] on icon "Video Player" at bounding box center [291, 182] width 20 height 20
click at [455, 180] on icon "Video Player" at bounding box center [459, 182] width 20 height 20
click at [459, 174] on icon "Video Player" at bounding box center [459, 182] width 20 height 20
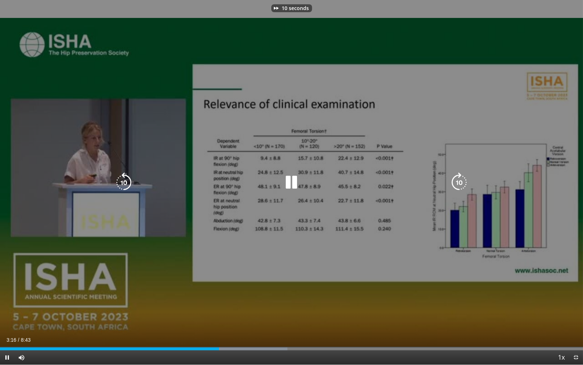
click at [459, 174] on icon "Video Player" at bounding box center [459, 182] width 20 height 20
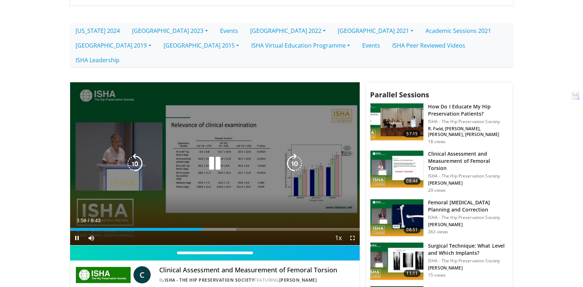
click at [291, 154] on icon "Video Player" at bounding box center [295, 164] width 20 height 20
click at [137, 154] on icon "Video Player" at bounding box center [135, 164] width 20 height 20
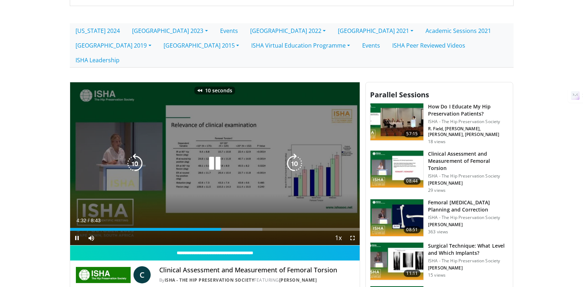
click at [137, 154] on icon "Video Player" at bounding box center [135, 164] width 20 height 20
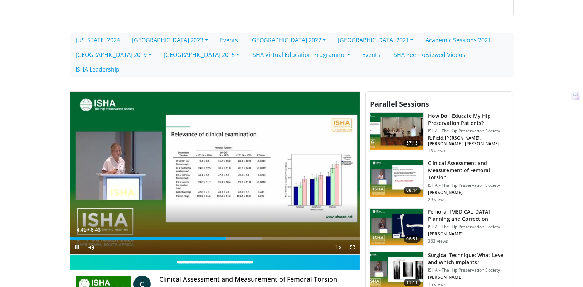
scroll to position [143, 0]
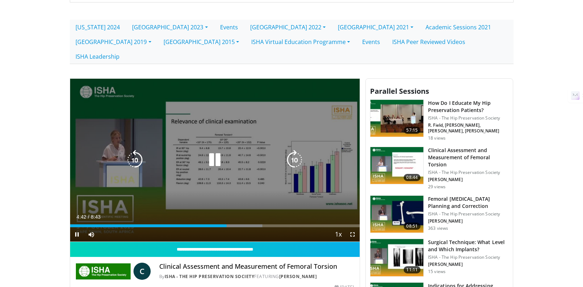
click at [298, 150] on icon "Video Player" at bounding box center [295, 160] width 20 height 20
click at [296, 150] on icon "Video Player" at bounding box center [295, 160] width 20 height 20
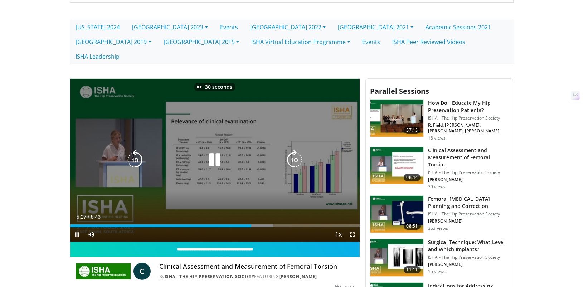
click at [296, 150] on icon "Video Player" at bounding box center [295, 160] width 20 height 20
click at [294, 150] on icon "Video Player" at bounding box center [295, 160] width 20 height 20
click at [295, 150] on icon "Video Player" at bounding box center [295, 160] width 20 height 20
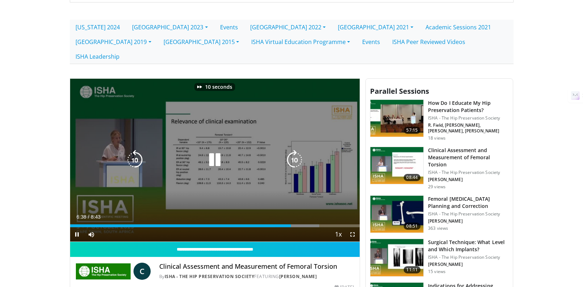
click at [295, 150] on icon "Video Player" at bounding box center [295, 160] width 20 height 20
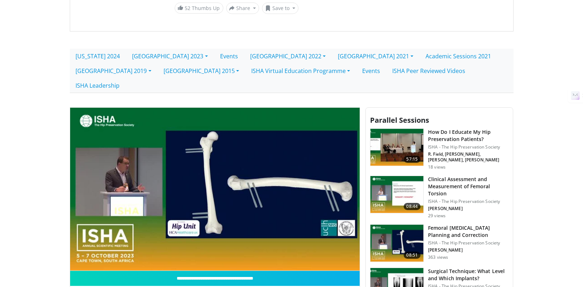
scroll to position [115, 0]
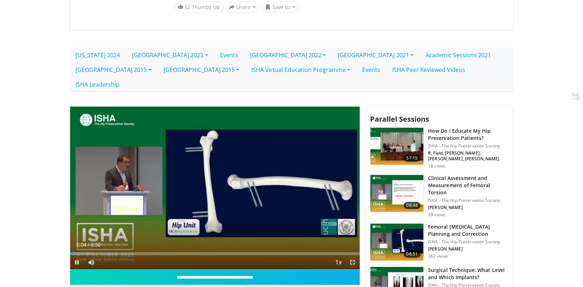
click at [348, 255] on span "Video Player" at bounding box center [353, 262] width 14 height 14
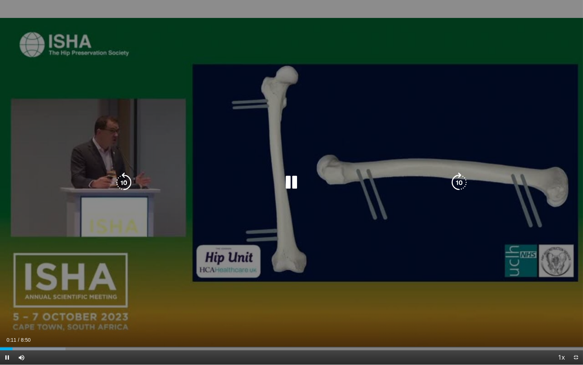
click at [457, 179] on icon "Video Player" at bounding box center [459, 182] width 20 height 20
click at [456, 176] on icon "Video Player" at bounding box center [459, 182] width 20 height 20
click at [458, 180] on icon "Video Player" at bounding box center [459, 182] width 20 height 20
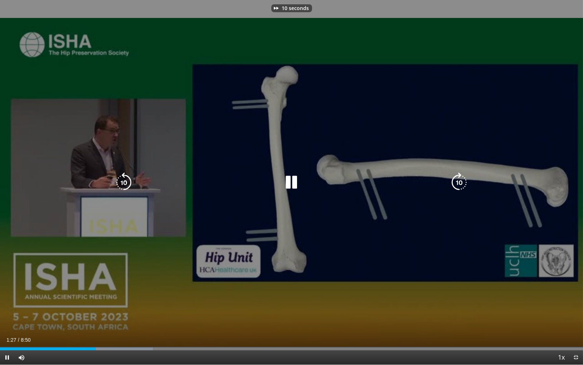
click at [458, 180] on icon "Video Player" at bounding box center [459, 182] width 20 height 20
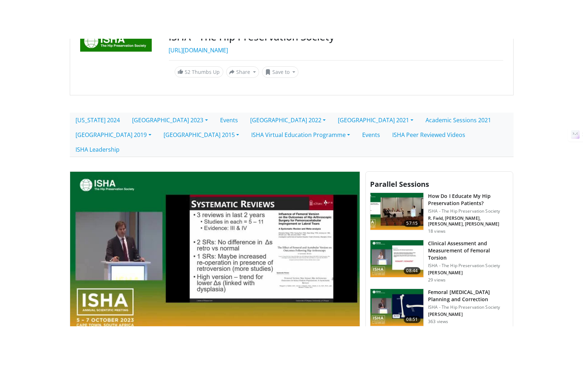
scroll to position [118, 0]
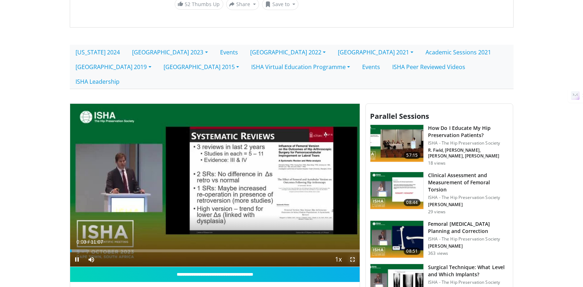
click at [352, 252] on span "Video Player" at bounding box center [353, 259] width 14 height 14
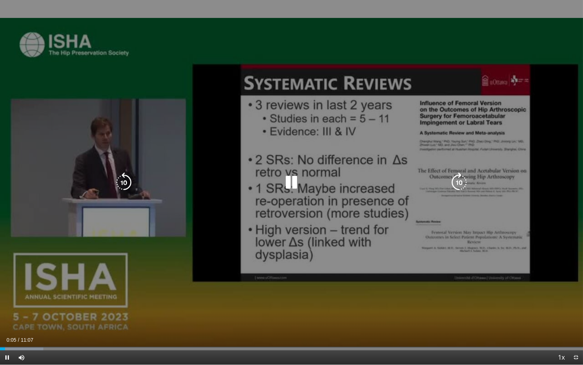
click at [455, 181] on icon "Video Player" at bounding box center [459, 182] width 20 height 20
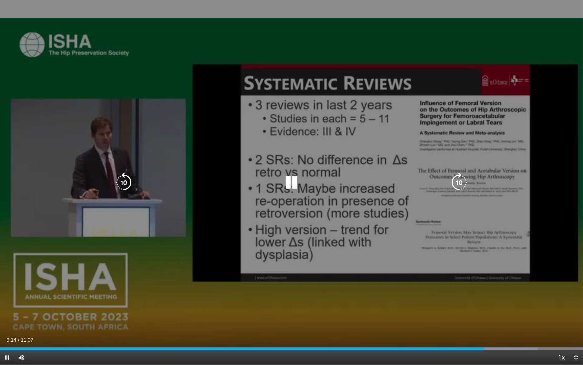
click at [465, 177] on icon "Video Player" at bounding box center [459, 182] width 20 height 20
click at [459, 179] on icon "Video Player" at bounding box center [459, 182] width 20 height 20
click at [463, 181] on icon "Video Player" at bounding box center [459, 182] width 20 height 20
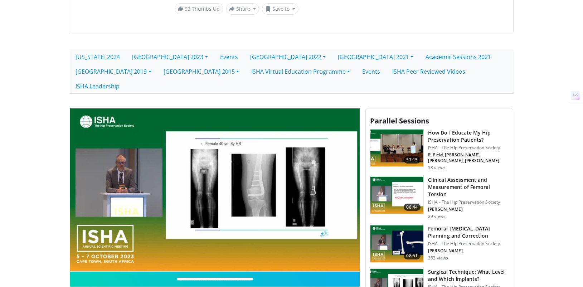
scroll to position [145, 0]
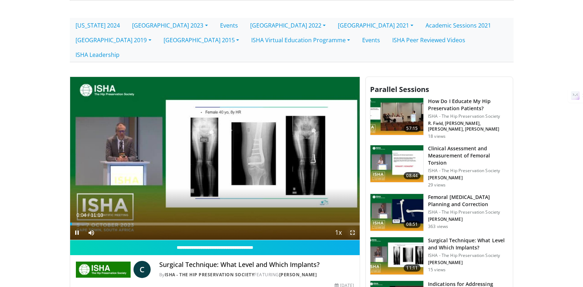
click at [353, 226] on span "Video Player" at bounding box center [353, 233] width 14 height 14
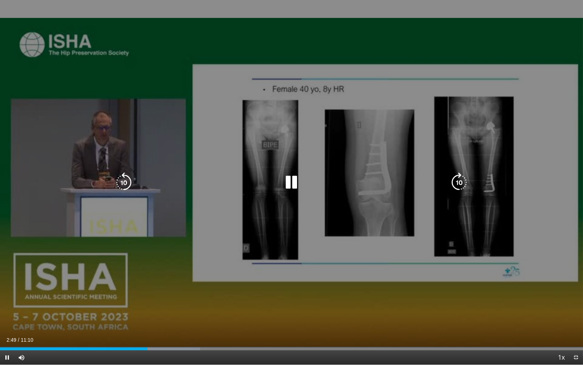
click at [458, 184] on icon "Video Player" at bounding box center [459, 182] width 20 height 20
click at [458, 183] on icon "Video Player" at bounding box center [459, 182] width 20 height 20
click at [461, 181] on icon "Video Player" at bounding box center [459, 182] width 20 height 20
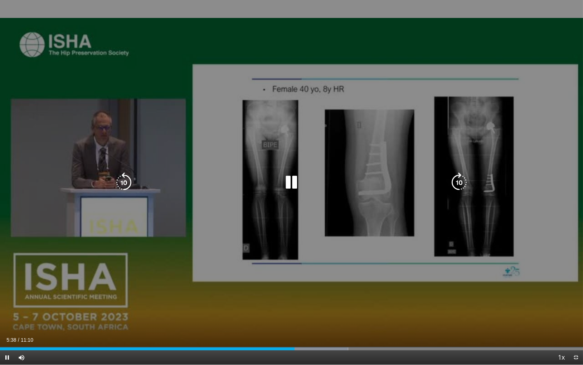
click at [458, 184] on icon "Video Player" at bounding box center [459, 182] width 20 height 20
click at [456, 182] on icon "Video Player" at bounding box center [459, 182] width 20 height 20
click at [460, 177] on icon "Video Player" at bounding box center [459, 182] width 20 height 20
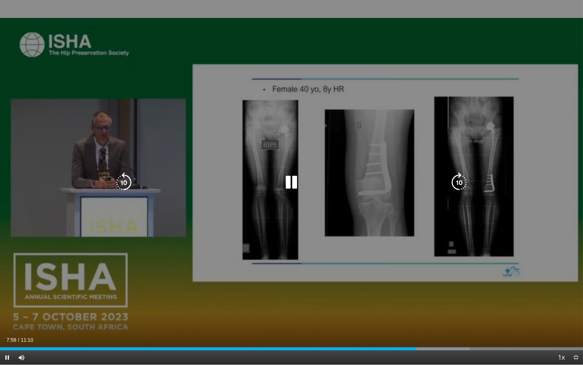
click at [457, 173] on icon "Video Player" at bounding box center [459, 182] width 20 height 20
click at [459, 182] on icon "Video Player" at bounding box center [459, 182] width 20 height 20
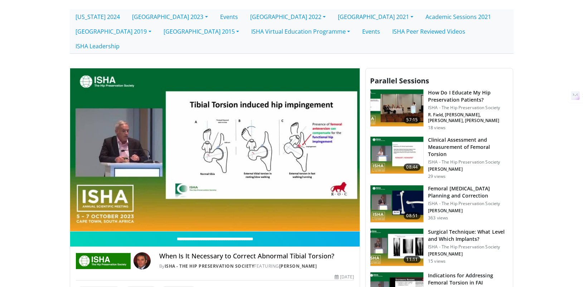
scroll to position [149, 0]
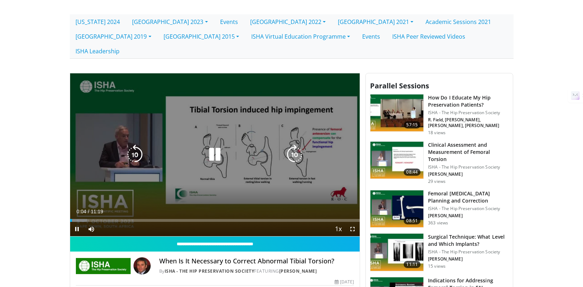
click at [214, 145] on icon "Video Player" at bounding box center [215, 155] width 20 height 20
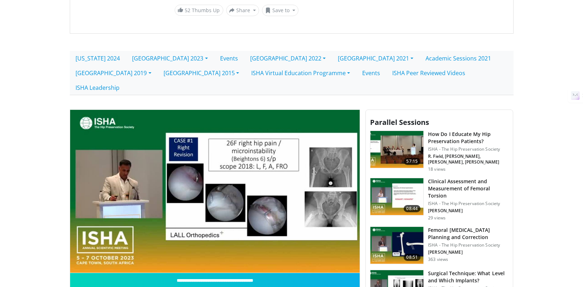
scroll to position [126, 0]
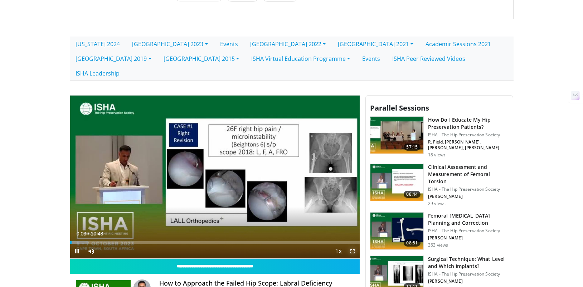
click at [355, 244] on span "Video Player" at bounding box center [353, 251] width 14 height 14
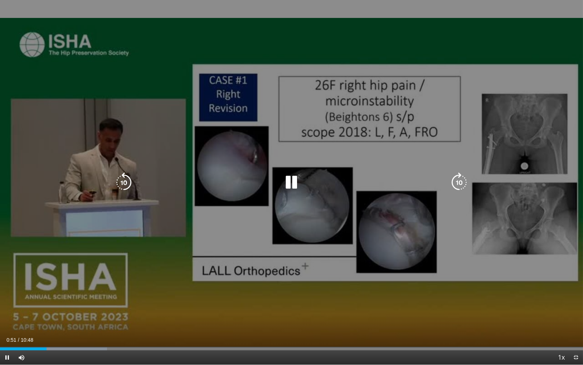
click at [459, 182] on icon "Video Player" at bounding box center [459, 182] width 20 height 20
click at [464, 183] on icon "Video Player" at bounding box center [459, 182] width 20 height 20
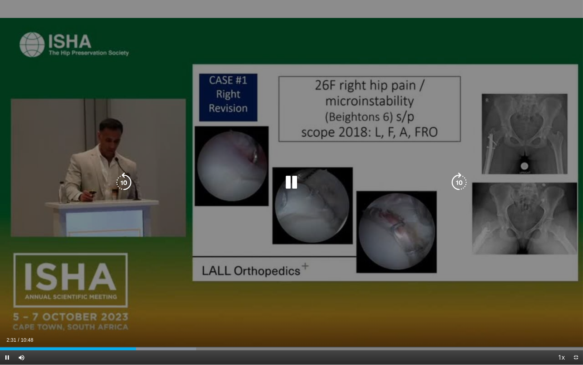
click at [464, 183] on icon "Video Player" at bounding box center [459, 182] width 20 height 20
click at [457, 173] on icon "Video Player" at bounding box center [459, 182] width 20 height 20
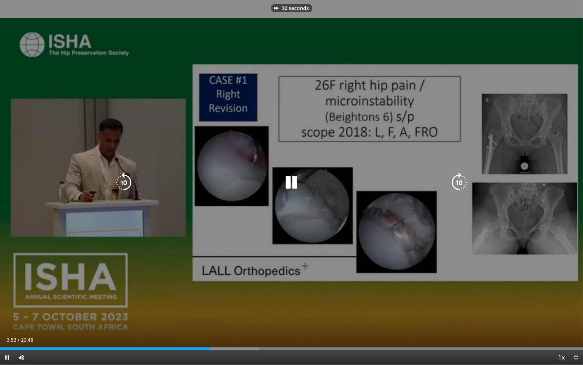
click at [457, 173] on icon "Video Player" at bounding box center [459, 182] width 20 height 20
click at [460, 188] on icon "Video Player" at bounding box center [459, 182] width 20 height 20
click at [124, 185] on icon "Video Player" at bounding box center [124, 182] width 20 height 20
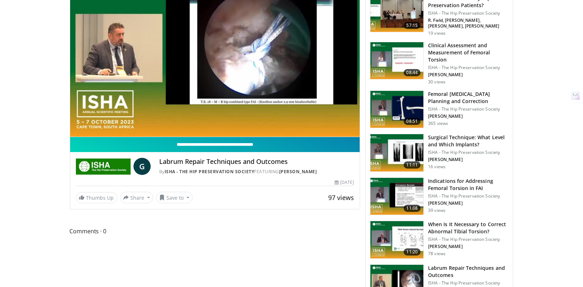
scroll to position [179, 0]
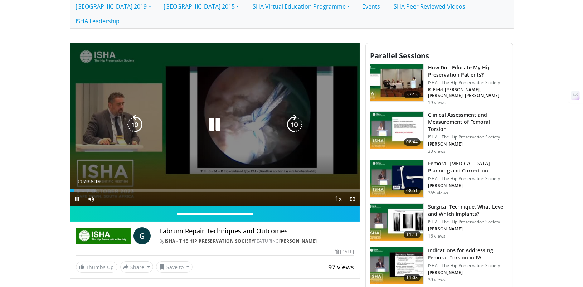
click at [289, 115] on icon "Video Player" at bounding box center [295, 125] width 20 height 20
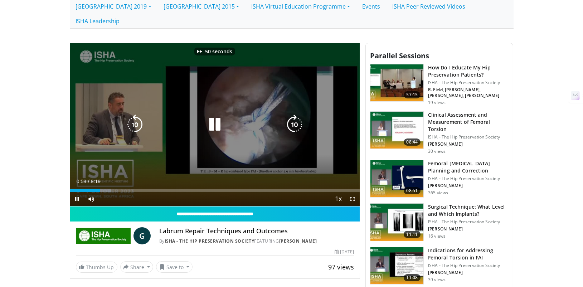
click at [289, 115] on icon "Video Player" at bounding box center [295, 125] width 20 height 20
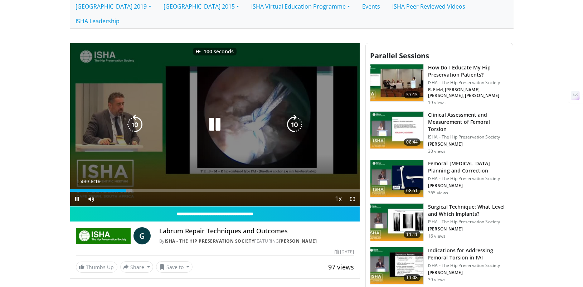
click at [289, 115] on icon "Video Player" at bounding box center [295, 125] width 20 height 20
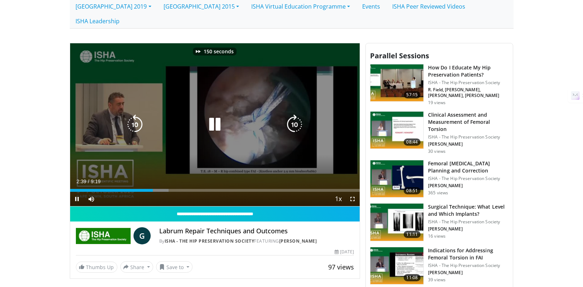
click at [289, 115] on icon "Video Player" at bounding box center [295, 125] width 20 height 20
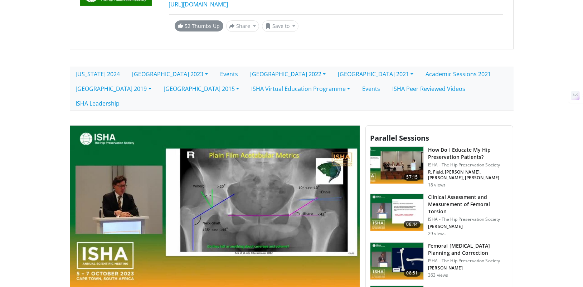
scroll to position [107, 0]
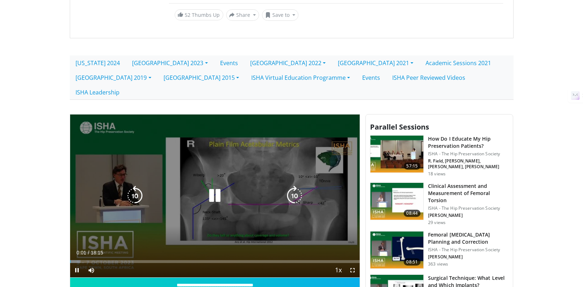
click at [213, 186] on icon "Video Player" at bounding box center [215, 196] width 20 height 20
